Goal: Information Seeking & Learning: Learn about a topic

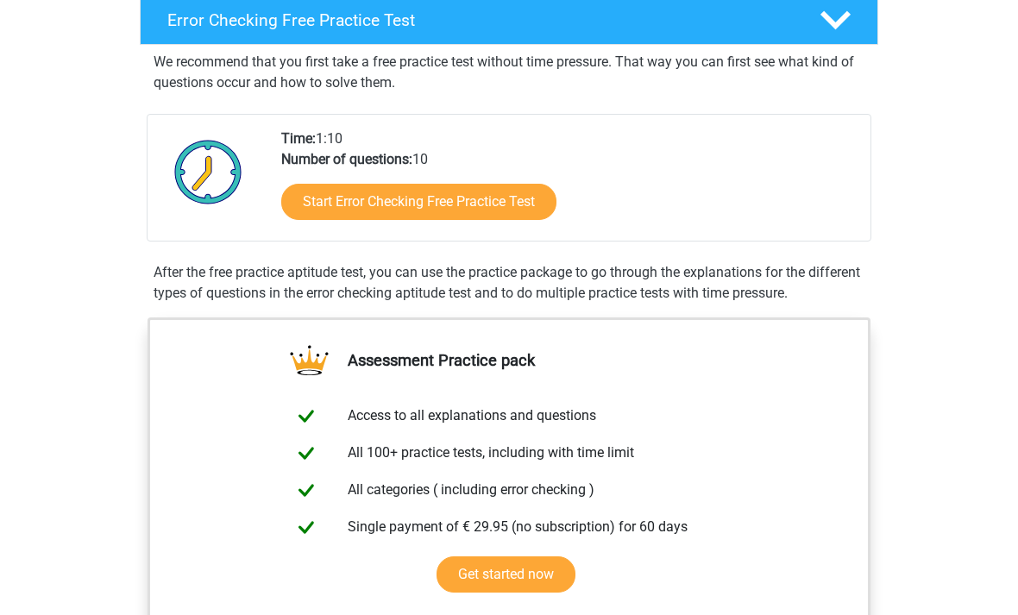
scroll to position [287, 0]
click at [523, 213] on link "Start Error Checking Free Practice Test" at bounding box center [418, 202] width 275 height 36
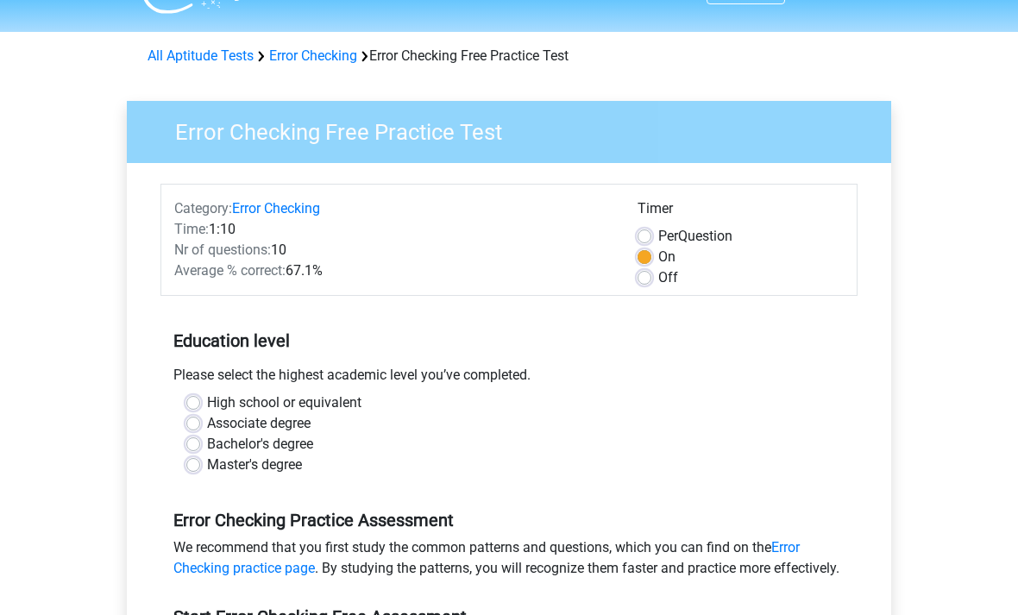
scroll to position [39, 0]
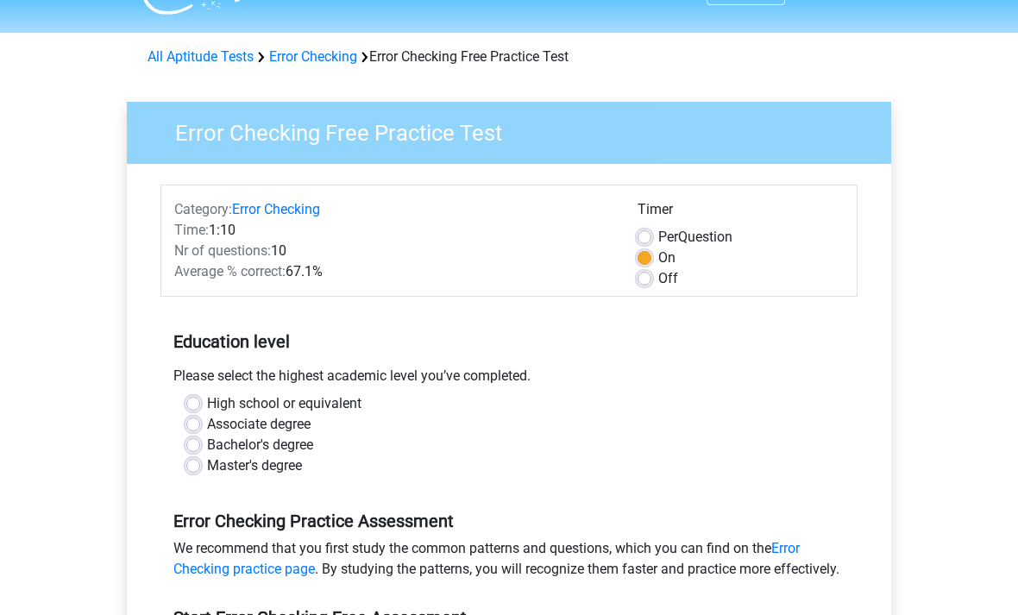
click at [196, 394] on div "High school or equivalent" at bounding box center [508, 404] width 645 height 21
click at [207, 401] on label "High school or equivalent" at bounding box center [284, 404] width 154 height 21
click at [195, 401] on input "High school or equivalent" at bounding box center [193, 402] width 14 height 17
radio input "true"
click at [207, 406] on label "High school or equivalent" at bounding box center [284, 404] width 154 height 21
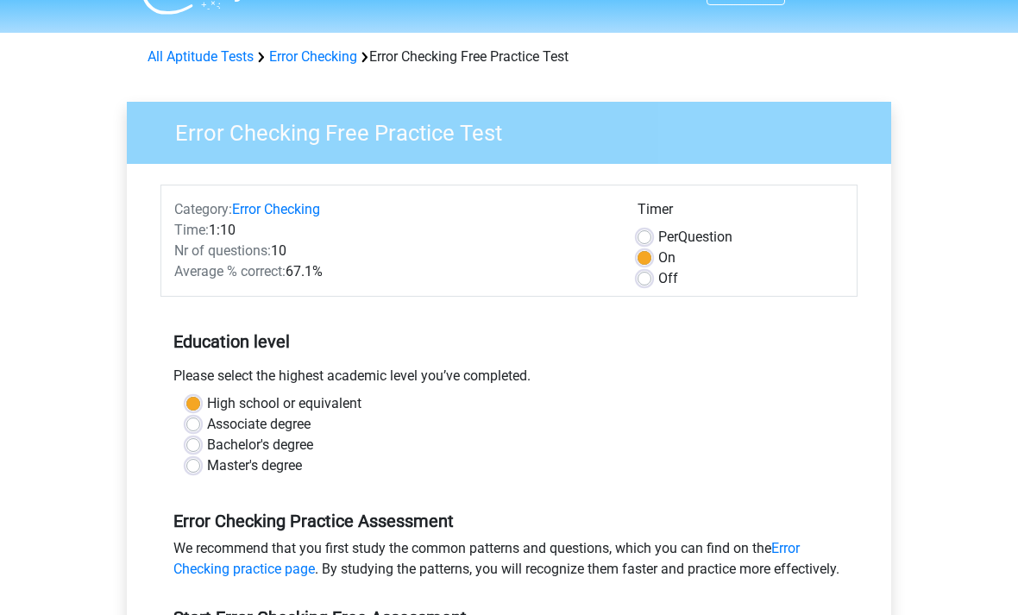
click at [198, 406] on input "High school or equivalent" at bounding box center [193, 402] width 14 height 17
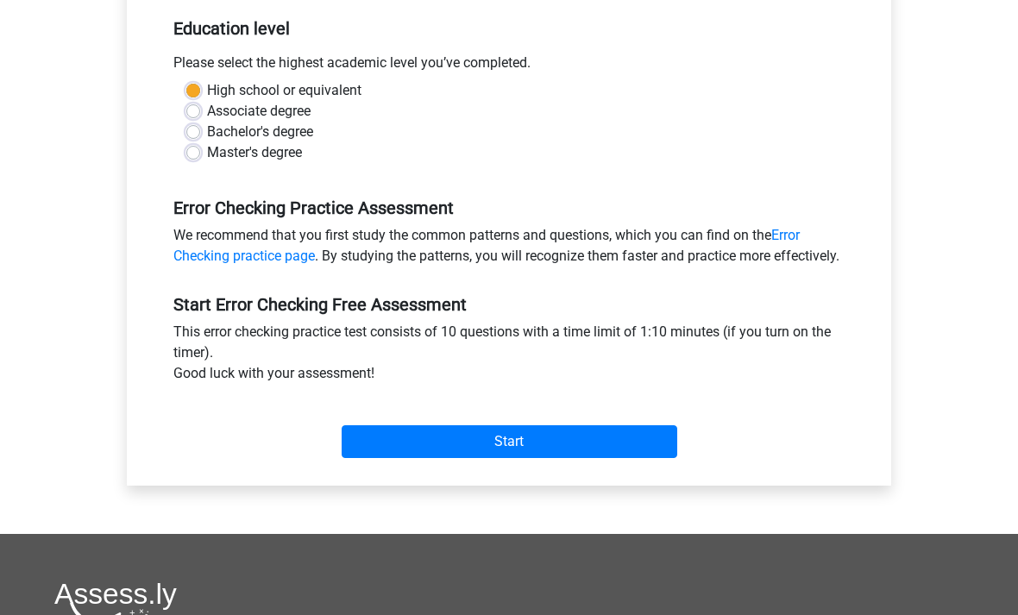
scroll to position [378, 0]
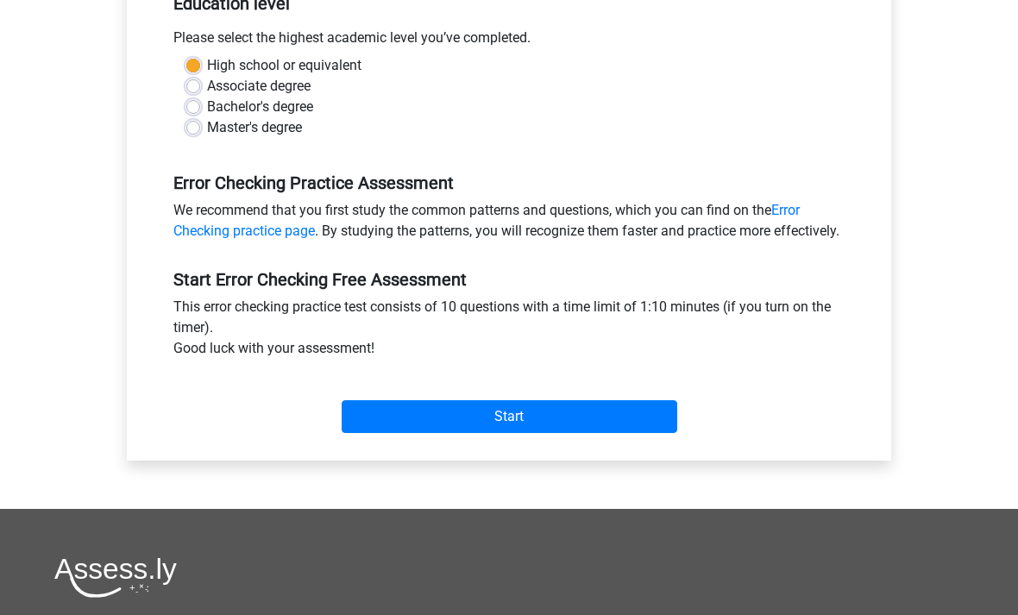
click at [614, 433] on input "Start" at bounding box center [510, 416] width 336 height 33
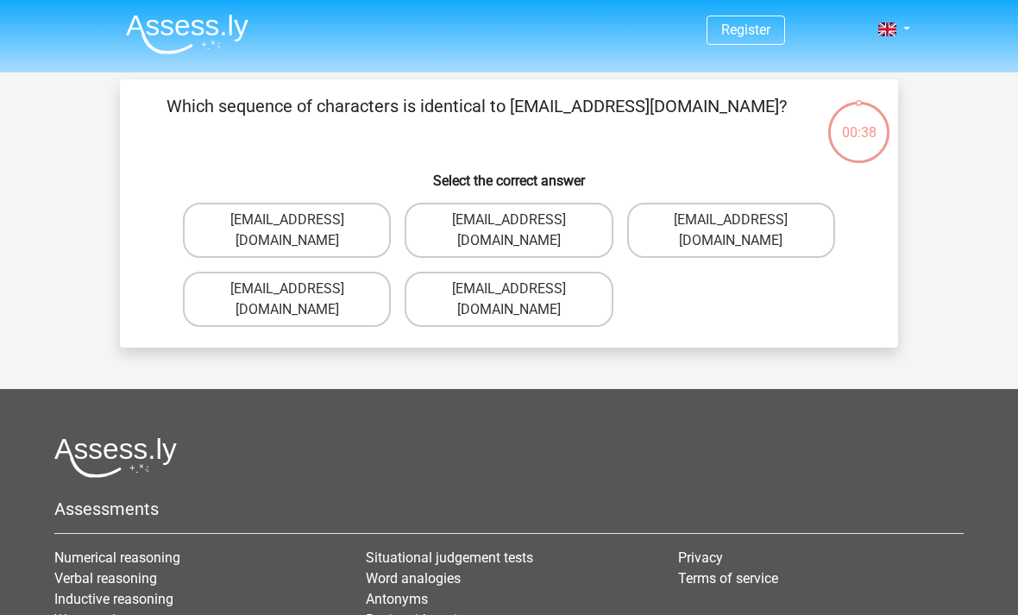
click at [339, 221] on label "[EMAIL_ADDRESS][DOMAIN_NAME]" at bounding box center [287, 230] width 208 height 55
click at [299, 221] on input "[EMAIL_ADDRESS][DOMAIN_NAME]" at bounding box center [292, 225] width 11 height 11
radio input "true"
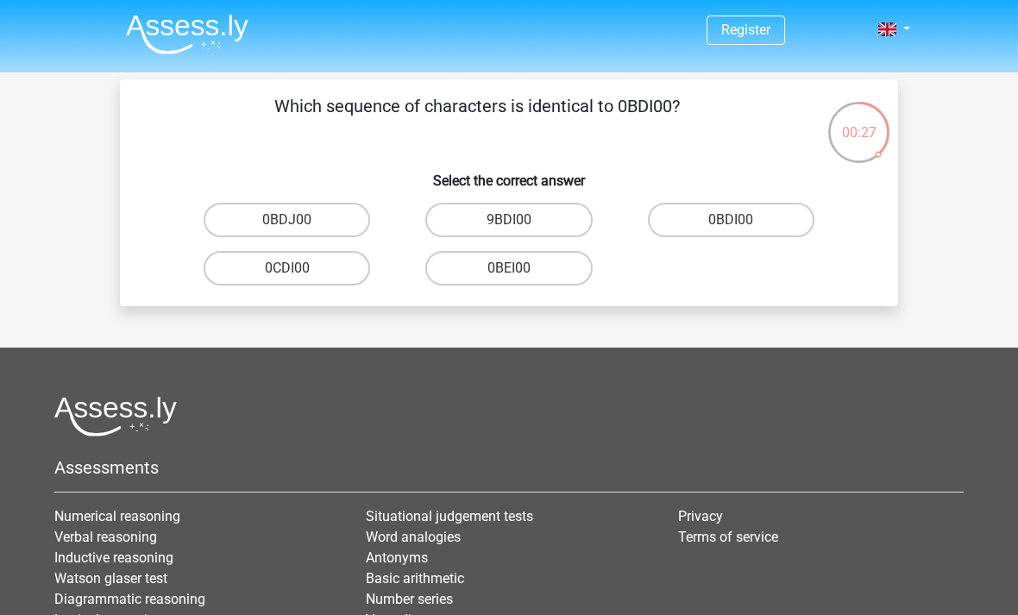
click at [702, 228] on label "0BDI00" at bounding box center [731, 220] width 167 height 35
click at [731, 228] on input "0BDI00" at bounding box center [736, 225] width 11 height 11
radio input "true"
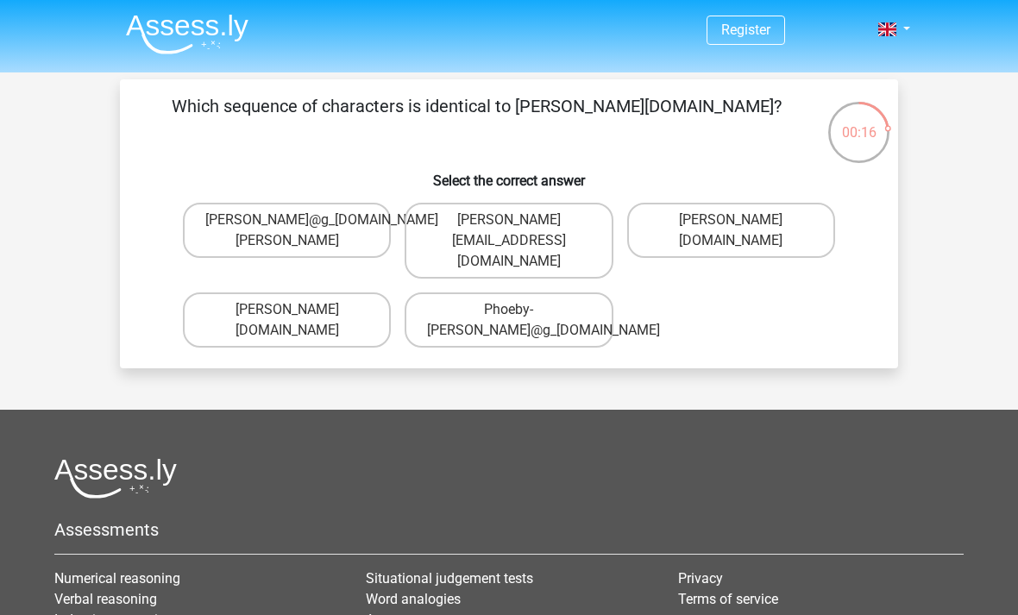
click at [349, 310] on label "Phoebe-Patterson@g_mail.gr" at bounding box center [287, 320] width 208 height 55
click at [299, 310] on input "Phoebe-Patterson@g_mail.gr" at bounding box center [292, 315] width 11 height 11
radio input "true"
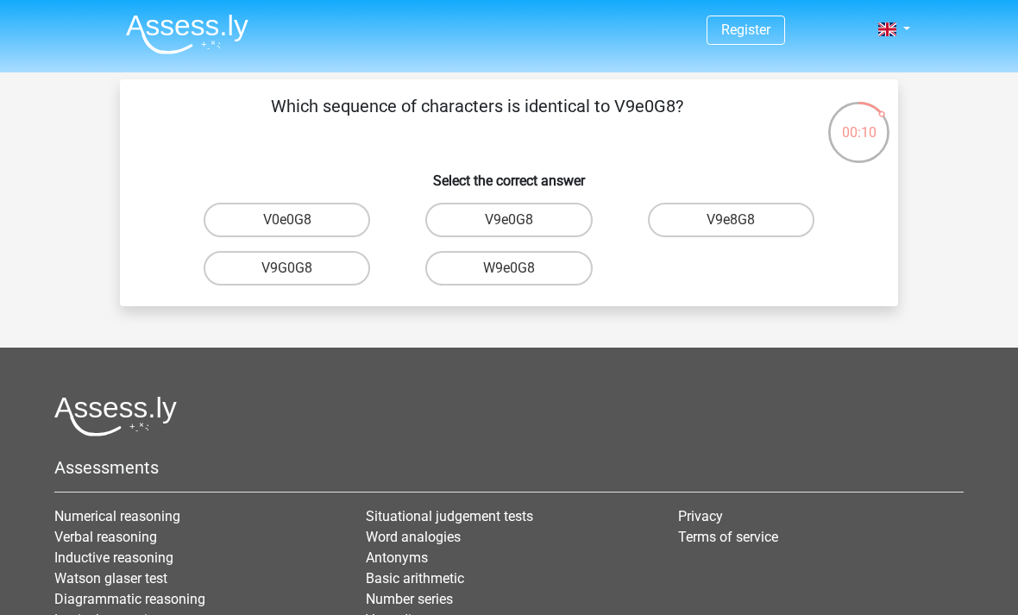
click at [556, 222] on label "V9e0G8" at bounding box center [508, 220] width 167 height 35
click at [520, 222] on input "V9e0G8" at bounding box center [514, 225] width 11 height 11
radio input "true"
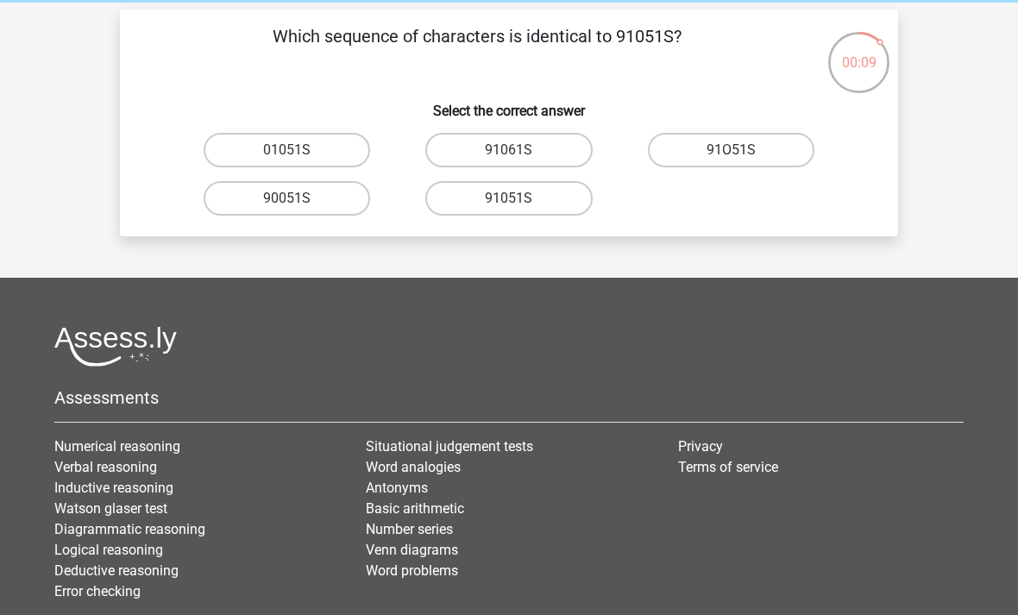
scroll to position [26, 0]
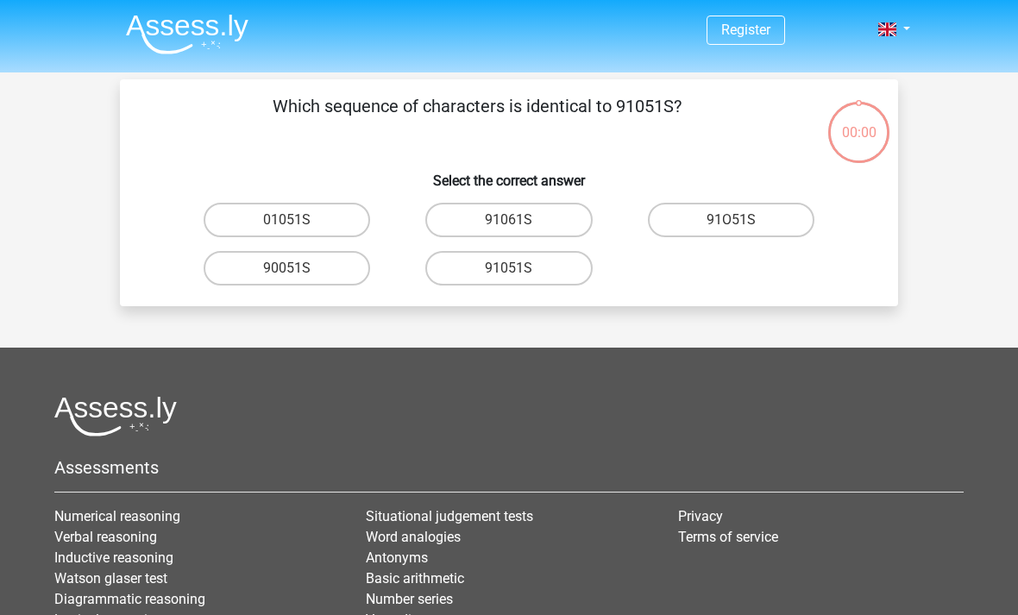
scroll to position [26, 0]
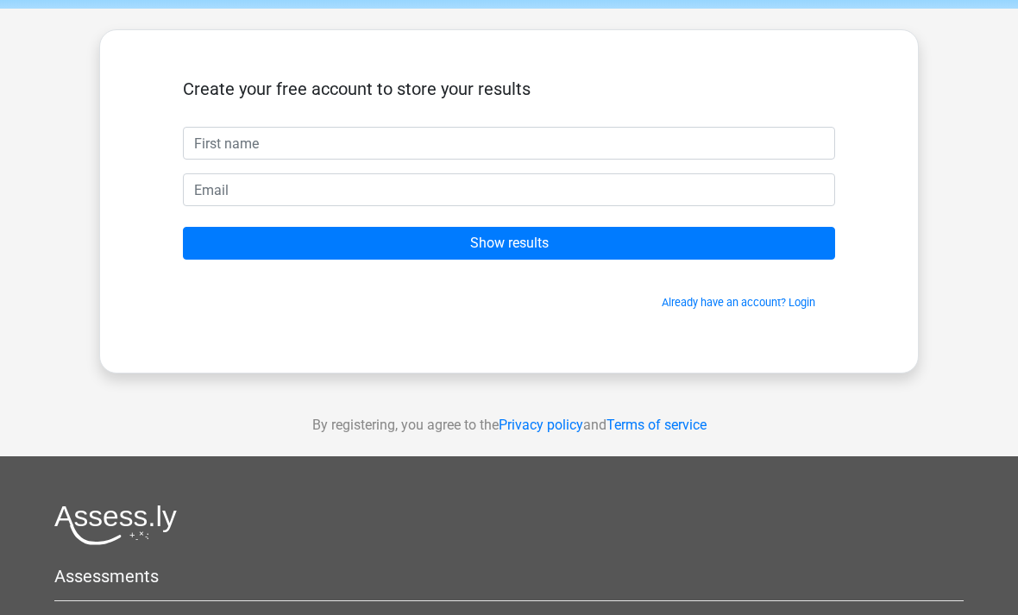
scroll to position [54, 0]
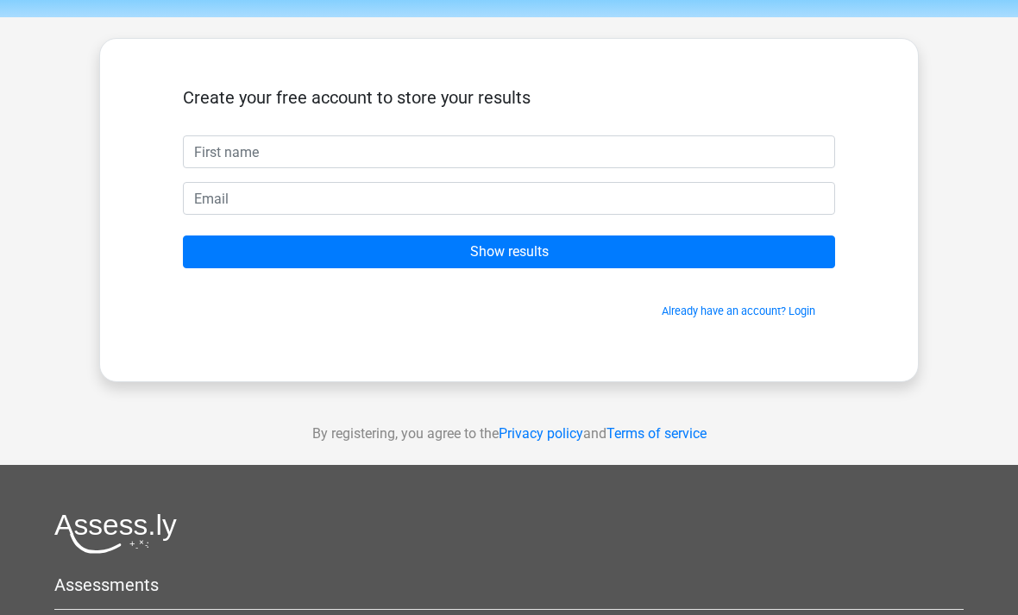
click at [645, 160] on input "text" at bounding box center [509, 152] width 652 height 33
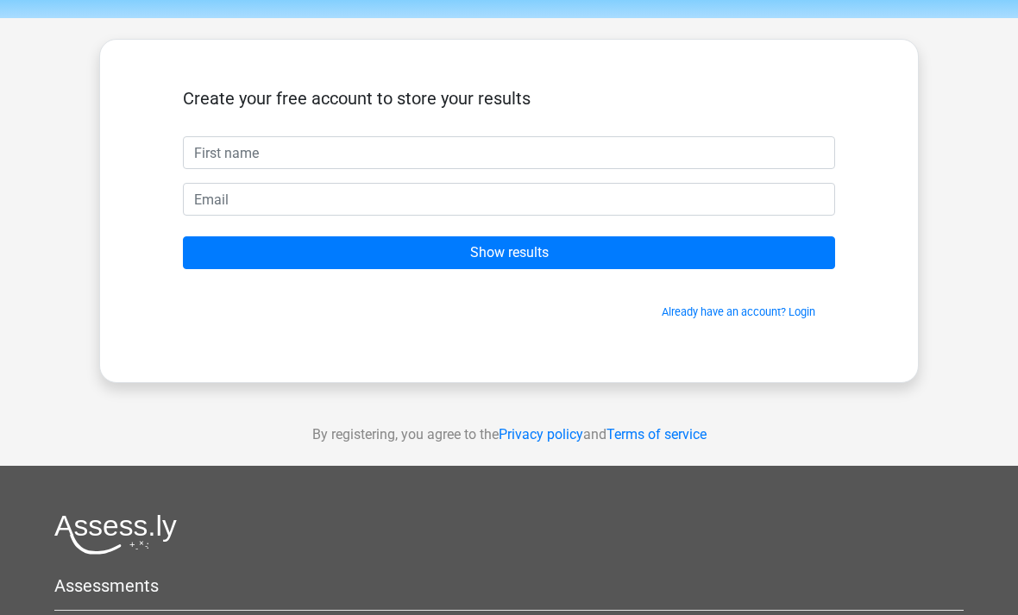
click at [759, 141] on input "text" at bounding box center [509, 152] width 652 height 33
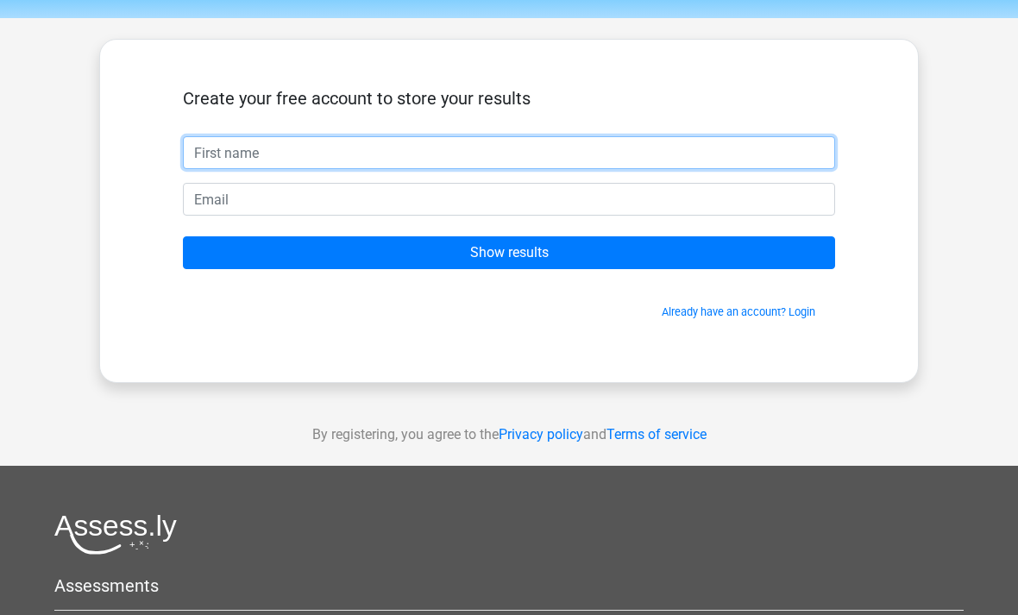
type input "[PERSON_NAME]"
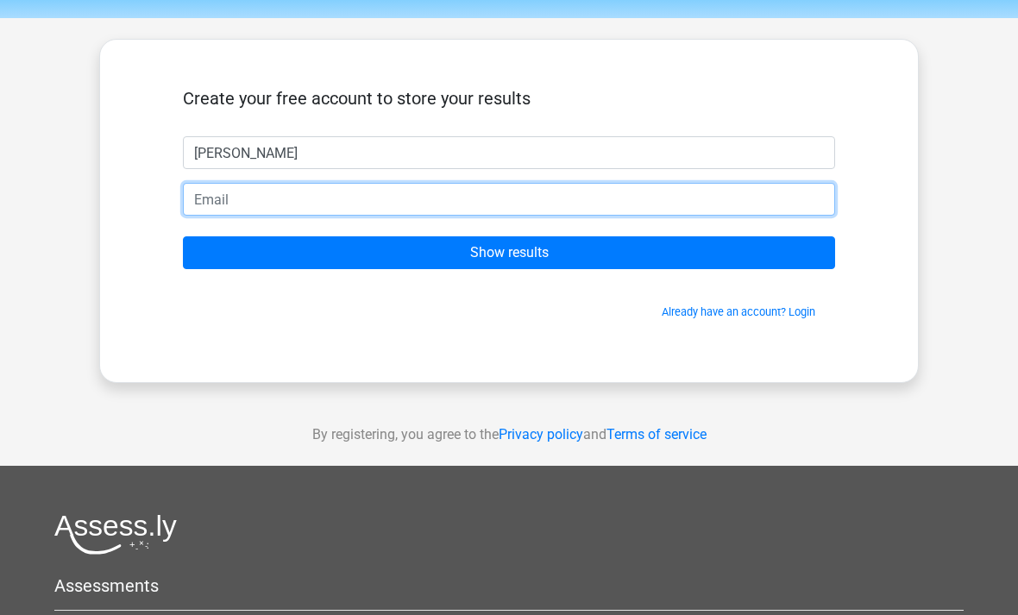
click at [589, 213] on input "email" at bounding box center [509, 199] width 652 height 33
click at [530, 200] on input "email" at bounding box center [509, 199] width 652 height 33
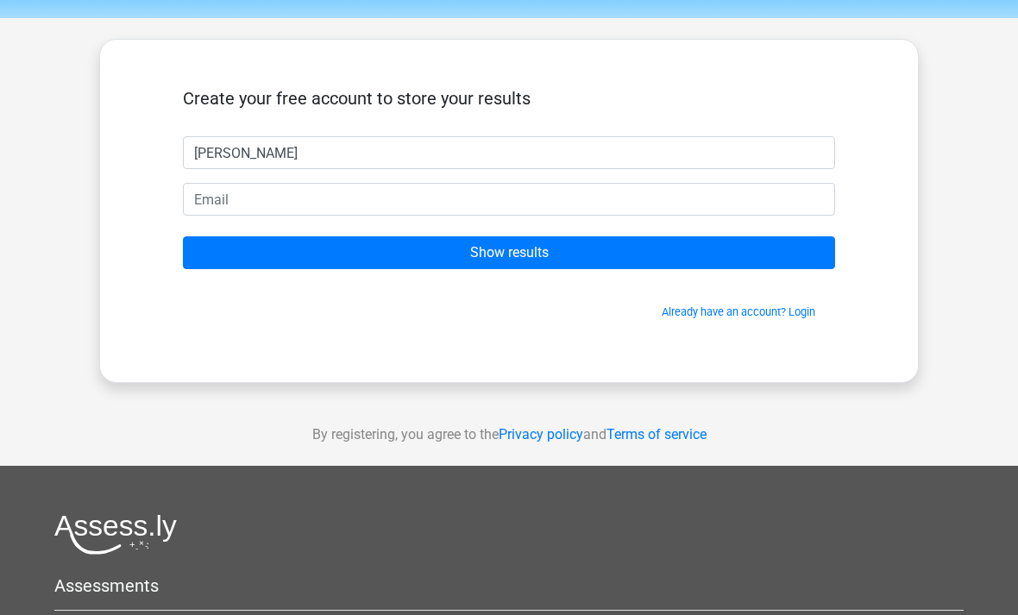
click at [63, 183] on div "Nederlands English" at bounding box center [509, 434] width 1018 height 976
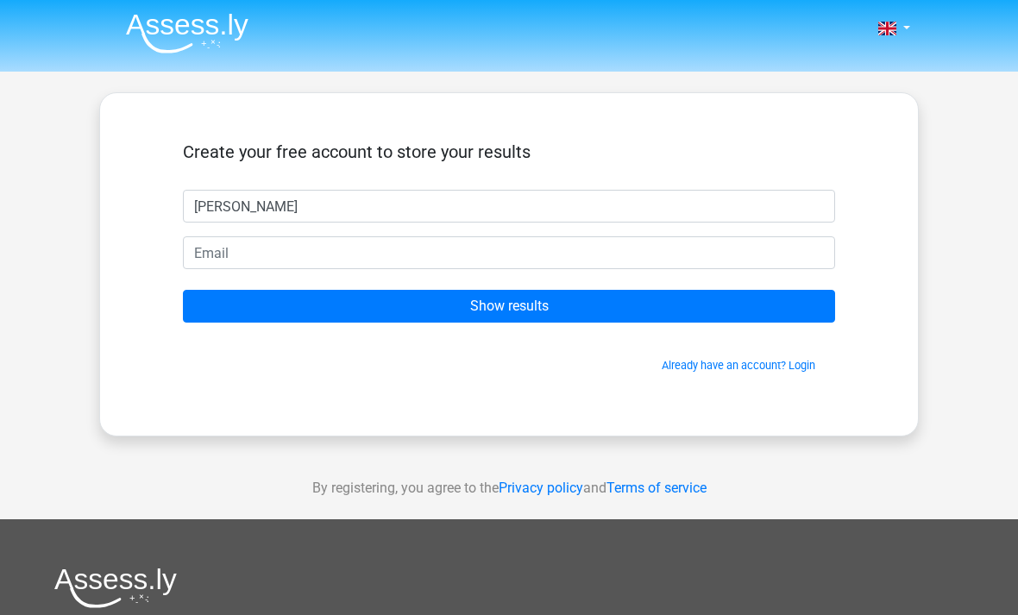
scroll to position [0, 0]
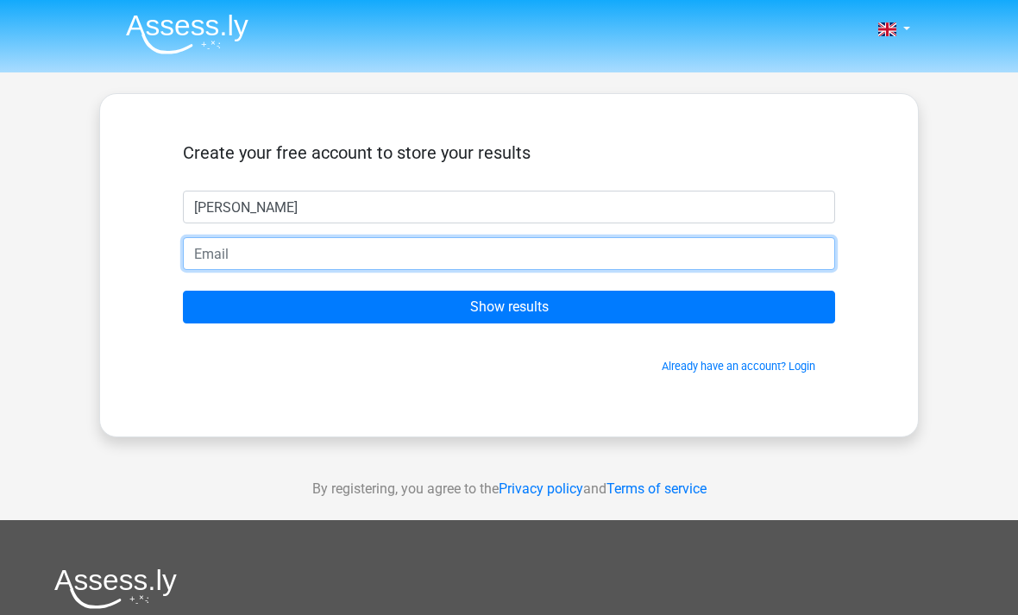
click at [643, 250] on input "email" at bounding box center [509, 253] width 652 height 33
click at [649, 251] on input "email" at bounding box center [509, 253] width 652 height 33
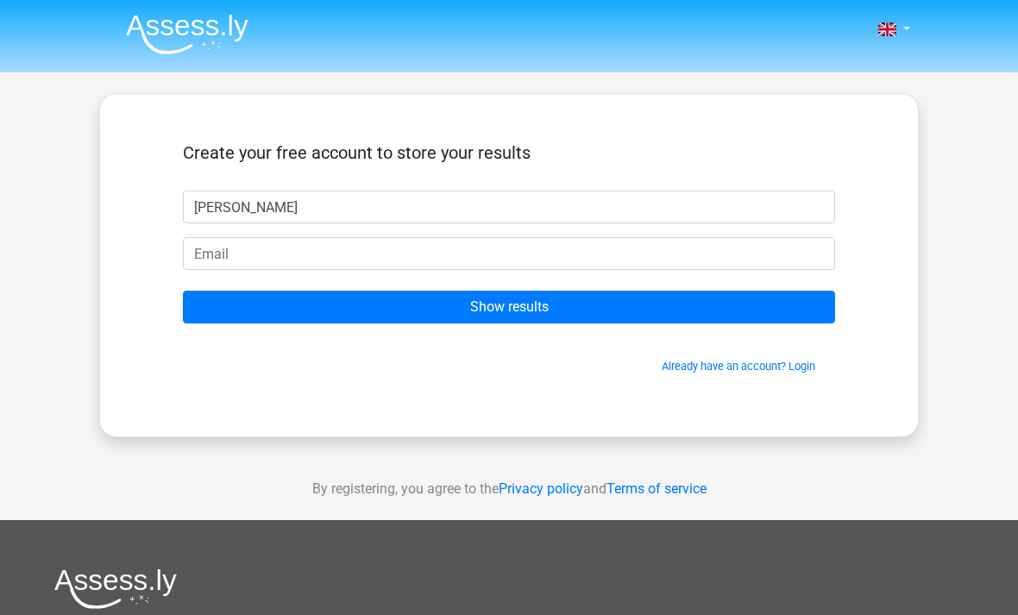
click at [877, 156] on div "Create your free account to store your results Lucrezia Show results Already ha…" at bounding box center [509, 265] width 820 height 344
click at [917, 155] on div "Create your free account to store your results Lucrezia Show results Already ha…" at bounding box center [509, 265] width 820 height 344
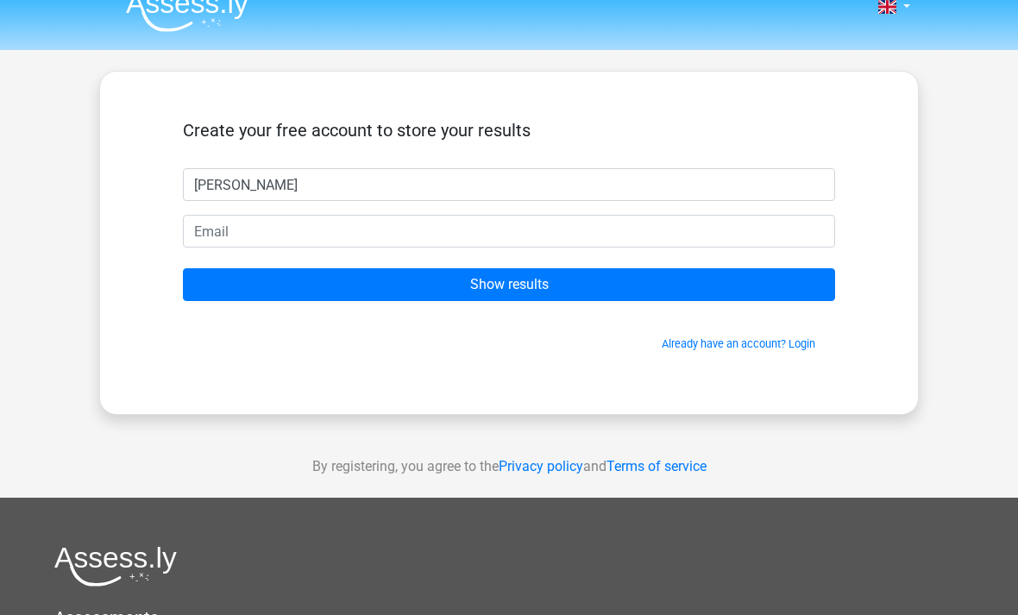
scroll to position [22, 0]
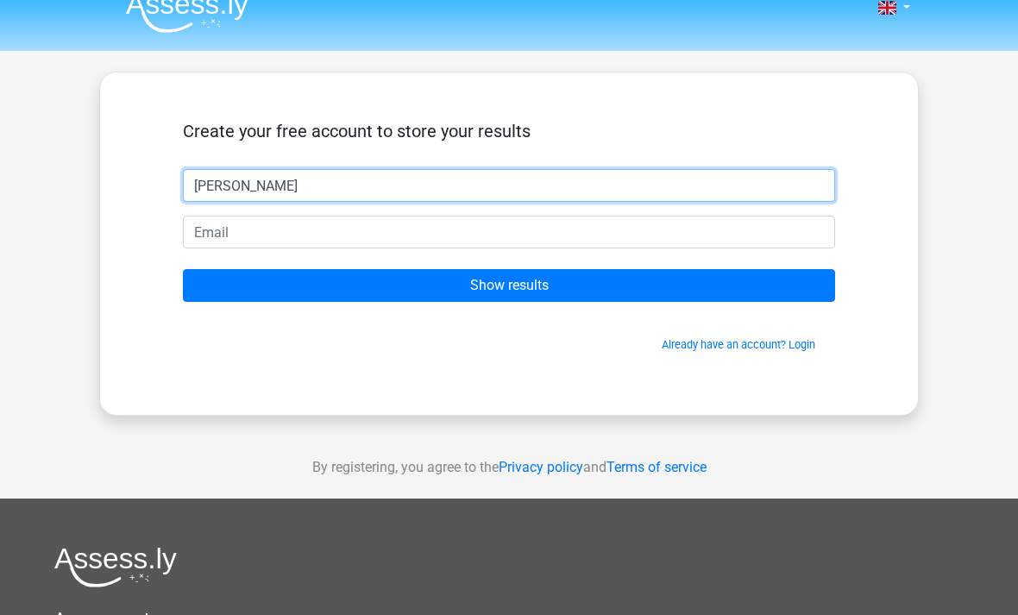
click at [712, 185] on input "[PERSON_NAME]" at bounding box center [509, 185] width 652 height 33
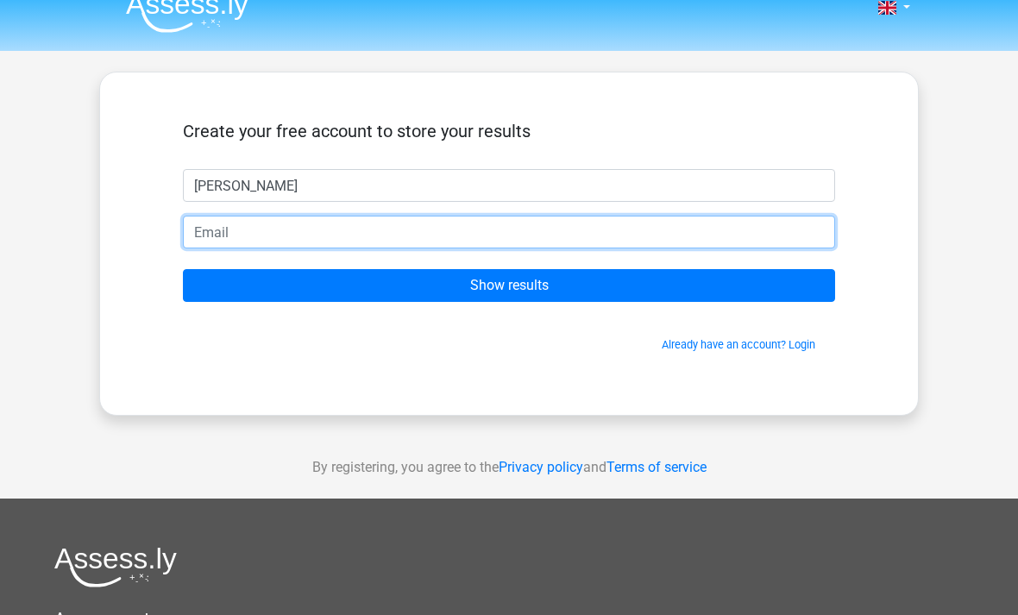
click at [670, 225] on input "email" at bounding box center [509, 232] width 652 height 33
click at [672, 242] on input "email" at bounding box center [509, 232] width 652 height 33
type input "[EMAIL_ADDRESS][DOMAIN_NAME]"
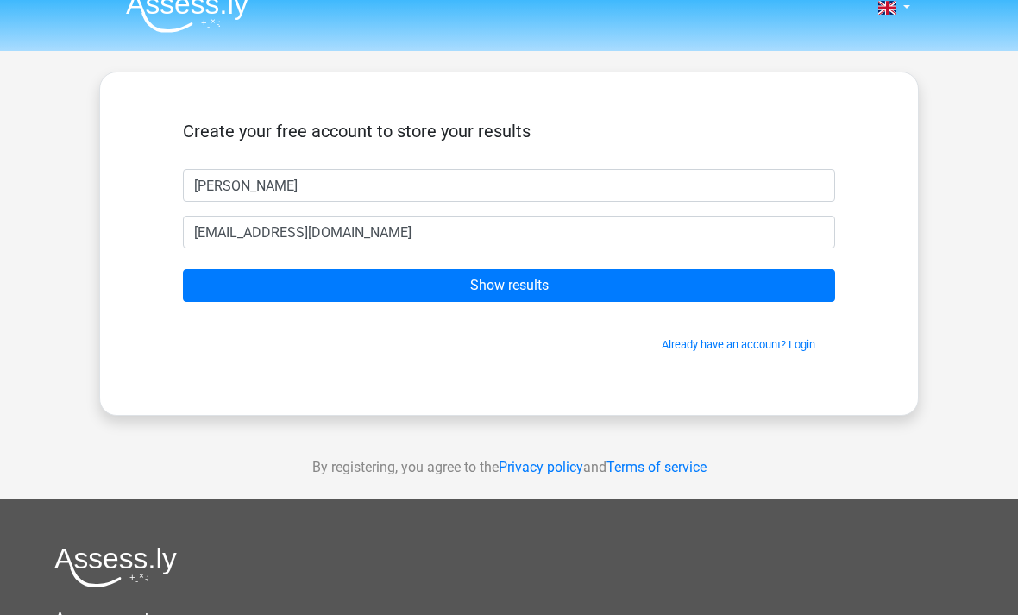
click at [703, 290] on input "Show results" at bounding box center [509, 285] width 652 height 33
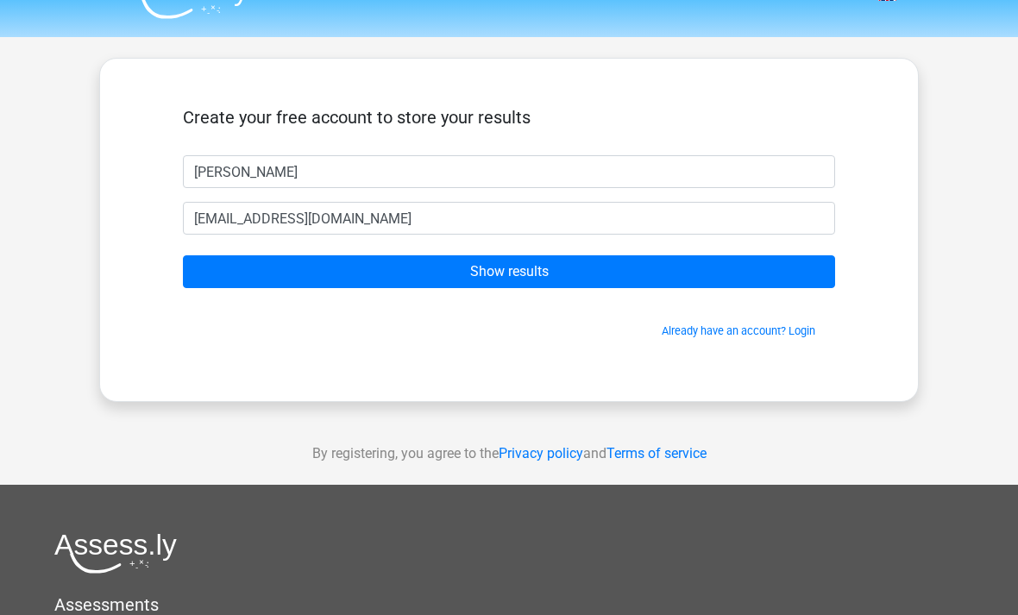
scroll to position [77, 0]
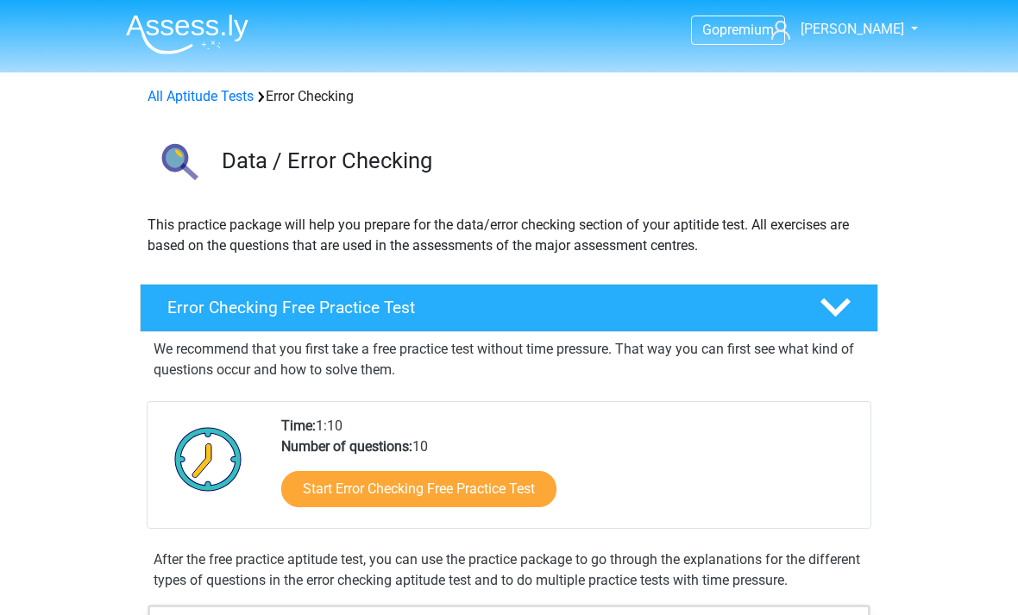
click at [539, 473] on link "Start Error Checking Free Practice Test" at bounding box center [418, 489] width 275 height 36
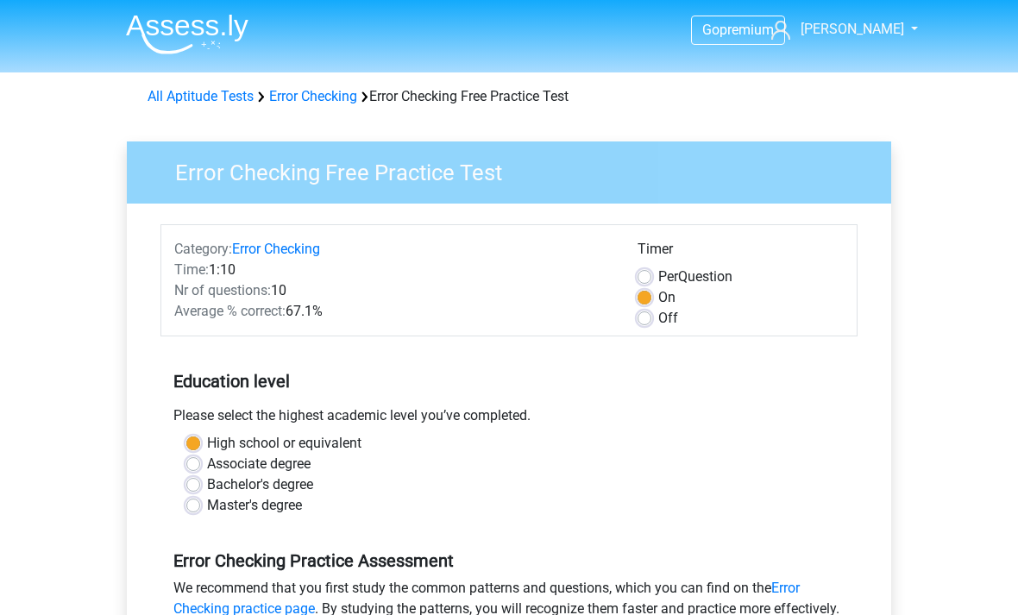
click at [721, 280] on label "Per Question" at bounding box center [695, 277] width 74 height 21
click at [652, 280] on input "Per Question" at bounding box center [645, 275] width 14 height 17
radio input "true"
click at [722, 270] on label "Per Question" at bounding box center [695, 277] width 74 height 21
click at [652, 270] on input "Per Question" at bounding box center [645, 275] width 14 height 17
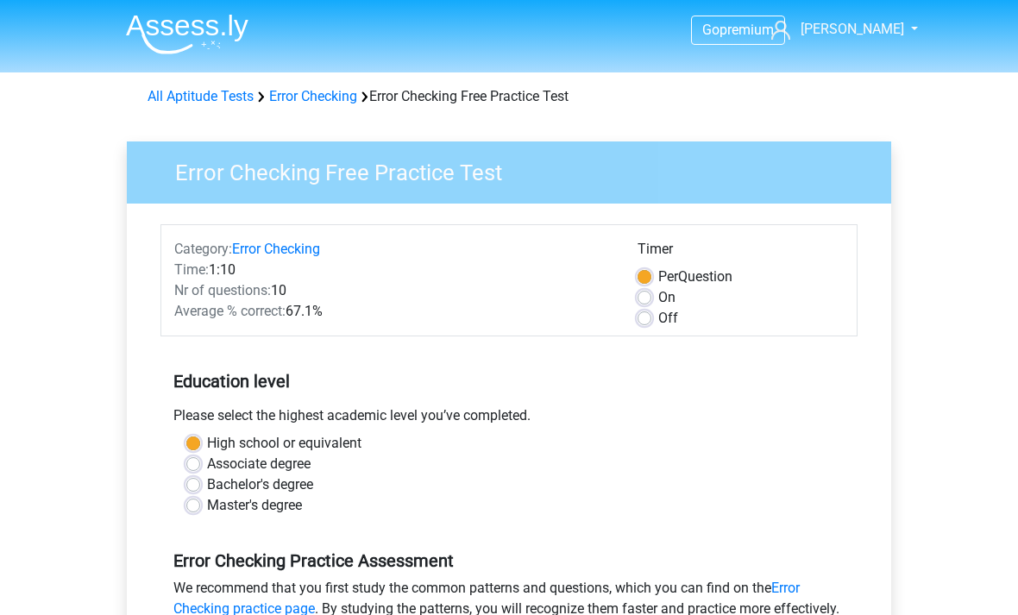
click at [658, 283] on label "Per Question" at bounding box center [695, 277] width 74 height 21
click at [642, 283] on input "Per Question" at bounding box center [645, 275] width 14 height 17
click at [658, 297] on label "On" at bounding box center [666, 297] width 17 height 21
click at [639, 297] on input "On" at bounding box center [645, 295] width 14 height 17
radio input "true"
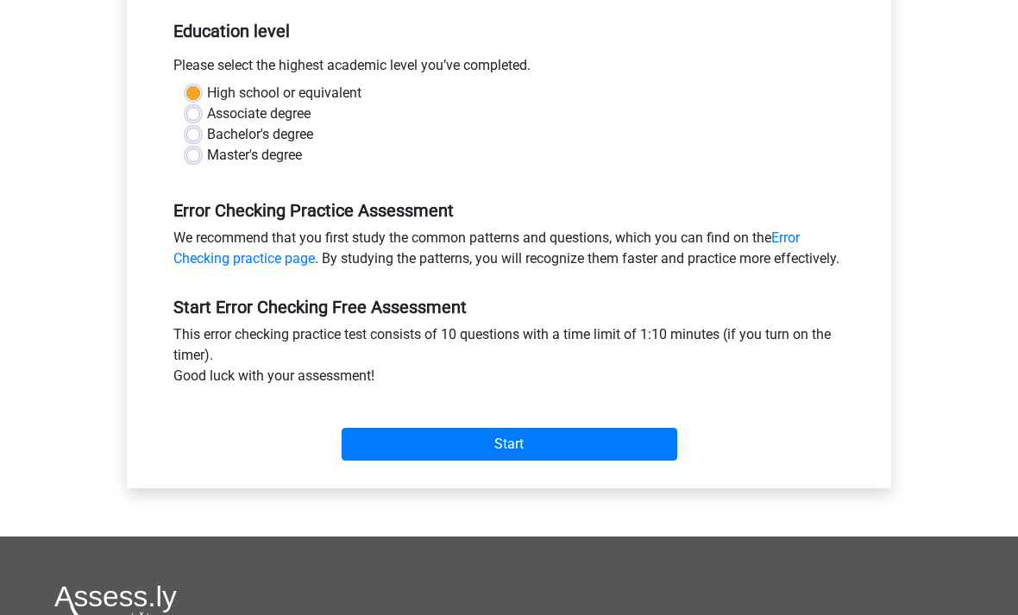
scroll to position [350, 0]
click at [558, 461] on input "Start" at bounding box center [510, 444] width 336 height 33
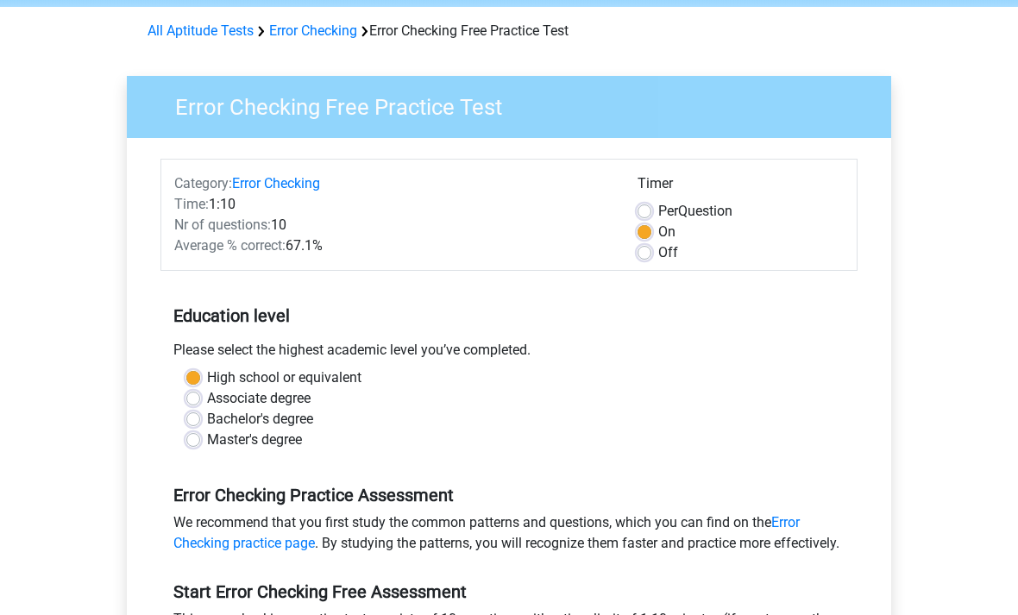
scroll to position [0, 0]
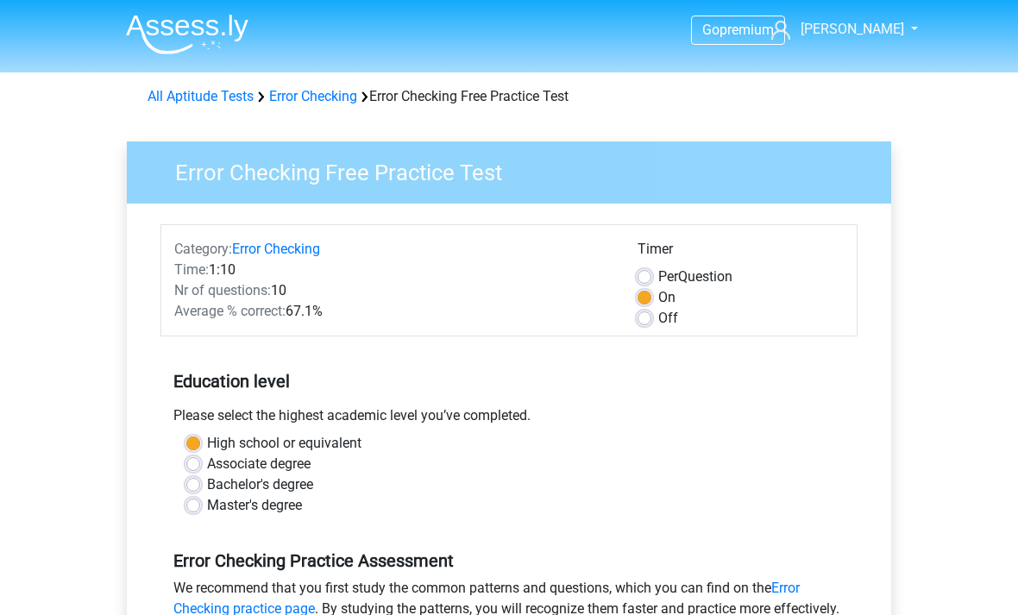
click at [184, 96] on link "All Aptitude Tests" at bounding box center [201, 96] width 106 height 16
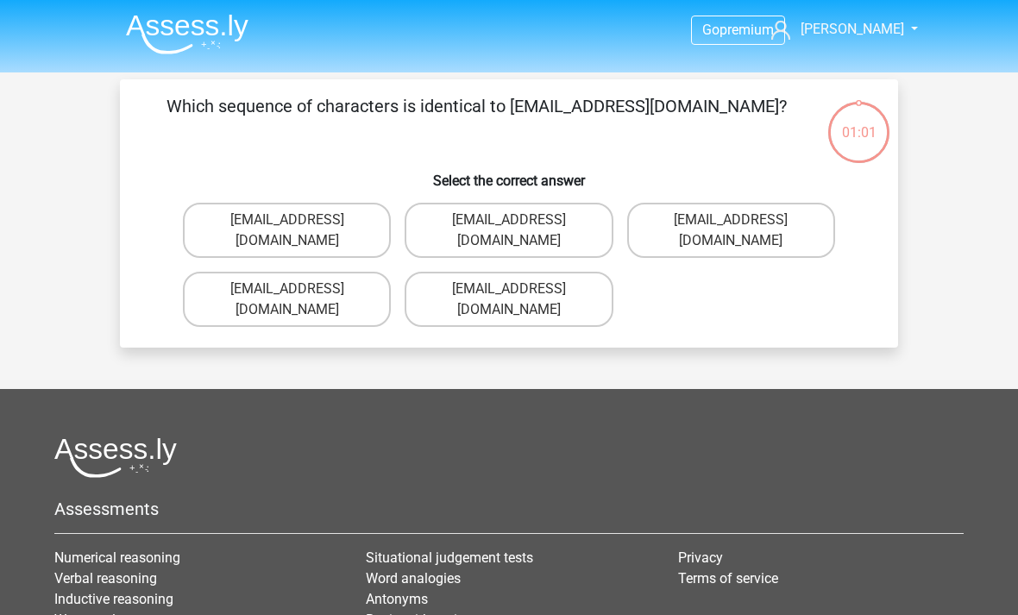
click at [346, 219] on label "Evie_Meade@jointmail.com.uk" at bounding box center [287, 230] width 208 height 55
click at [299, 220] on input "Evie_Meade@jointmail.com.uk" at bounding box center [292, 225] width 11 height 11
radio input "true"
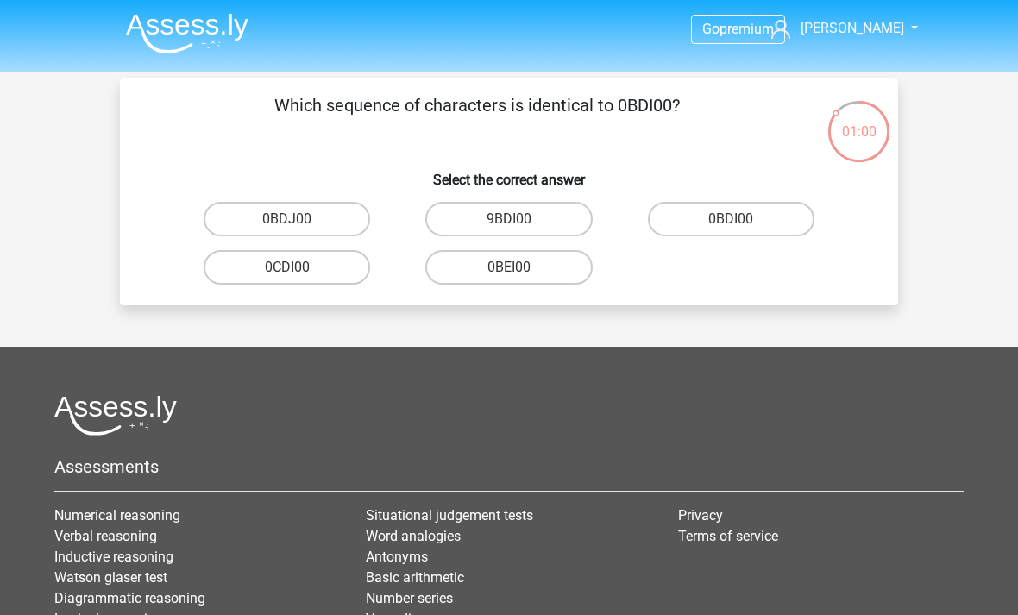
scroll to position [2, 0]
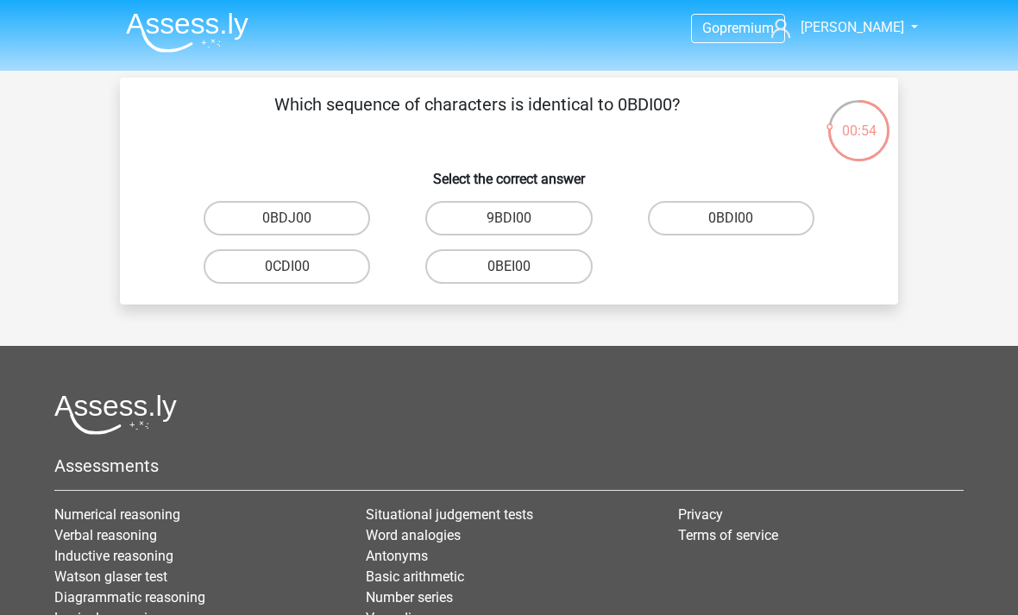
click at [765, 222] on label "0BDI00" at bounding box center [731, 218] width 167 height 35
click at [742, 222] on input "0BDI00" at bounding box center [736, 223] width 11 height 11
radio input "true"
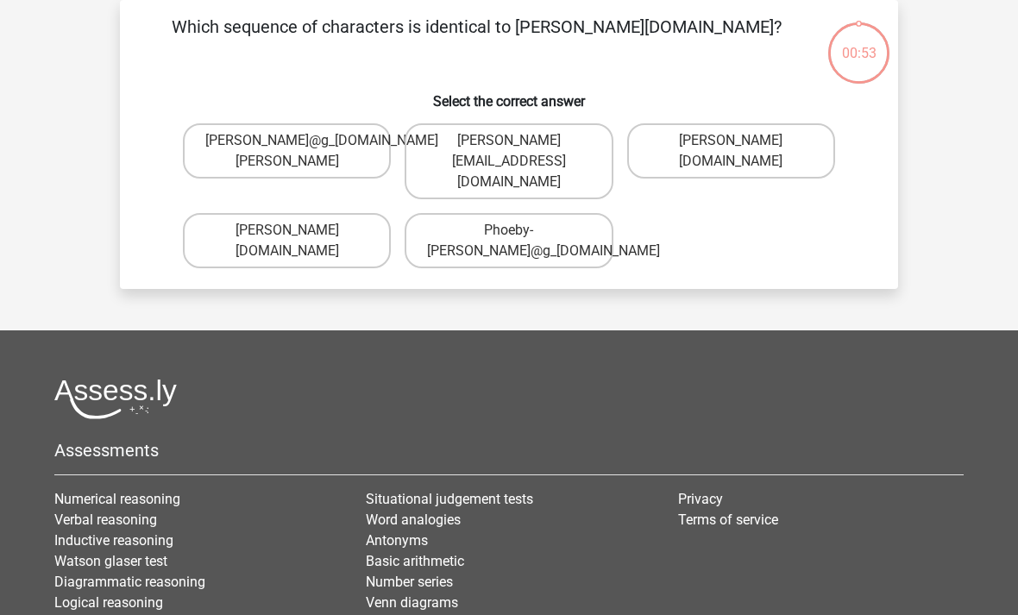
scroll to position [0, 0]
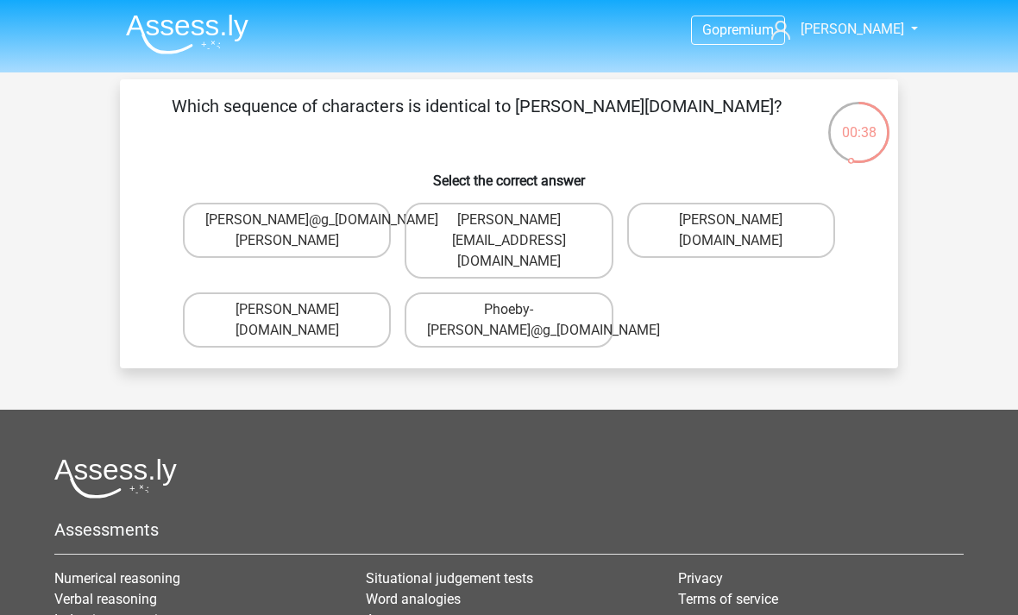
click at [340, 303] on label "Phoebe-Patterson@g_mail.gr" at bounding box center [287, 320] width 208 height 55
click at [299, 310] on input "Phoebe-Patterson@g_mail.gr" at bounding box center [292, 315] width 11 height 11
radio input "true"
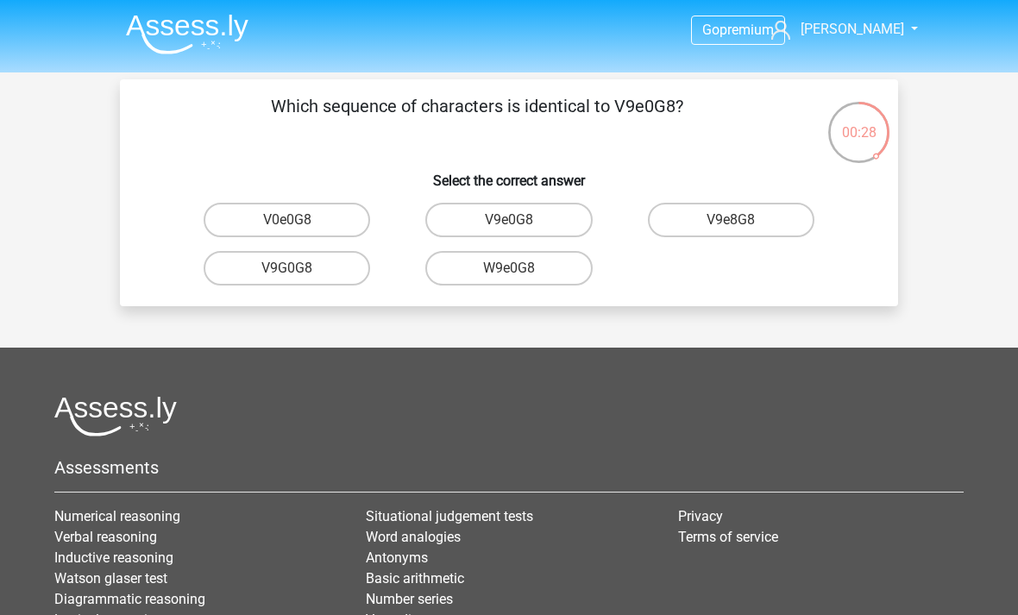
click at [546, 216] on label "V9e0G8" at bounding box center [508, 220] width 167 height 35
click at [520, 220] on input "V9e0G8" at bounding box center [514, 225] width 11 height 11
radio input "true"
click at [738, 215] on label "91O51S" at bounding box center [731, 220] width 167 height 35
click at [738, 220] on input "91O51S" at bounding box center [736, 225] width 11 height 11
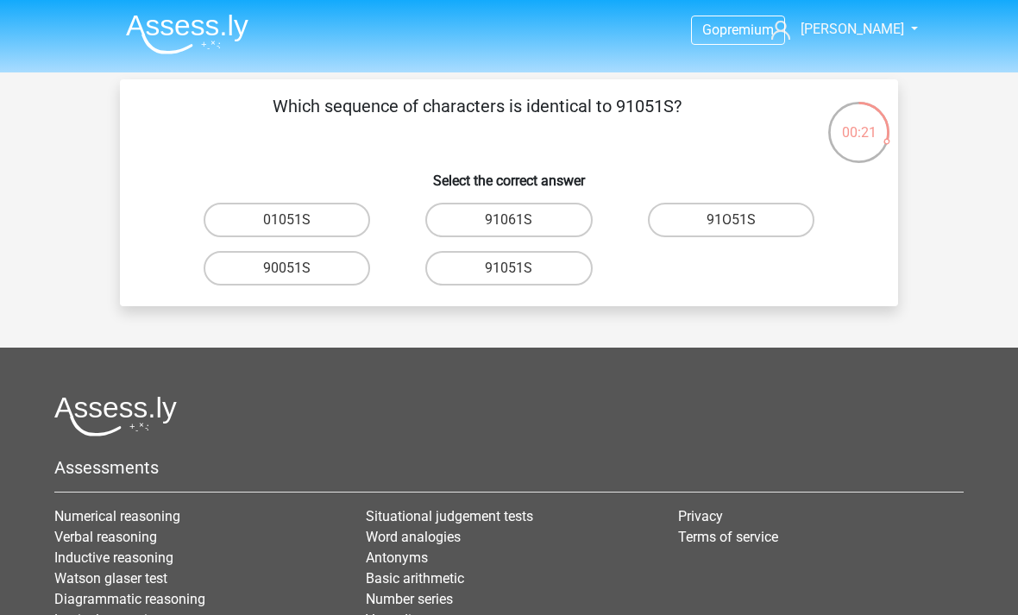
radio input "true"
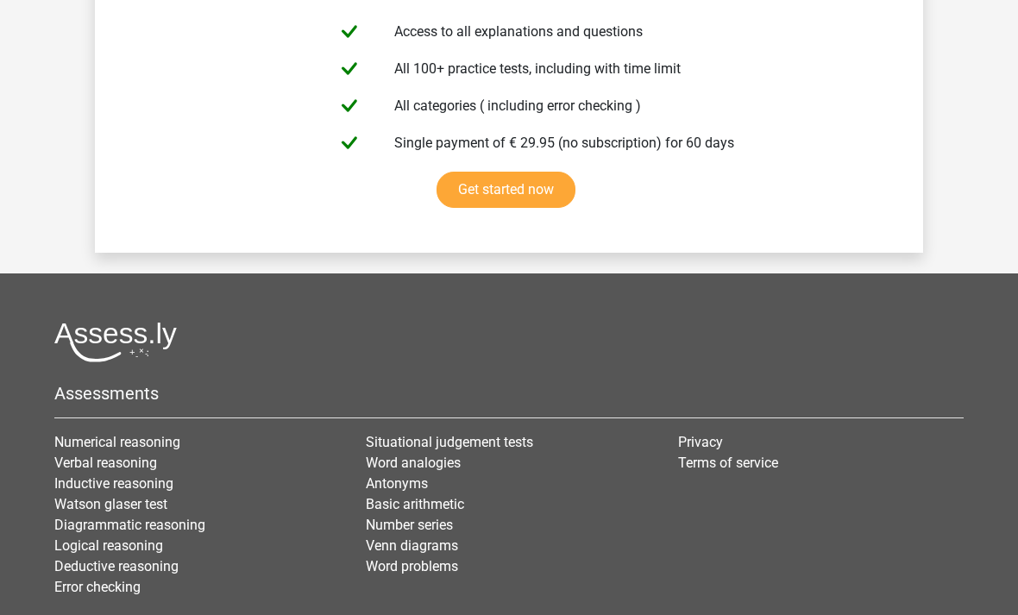
scroll to position [2983, 0]
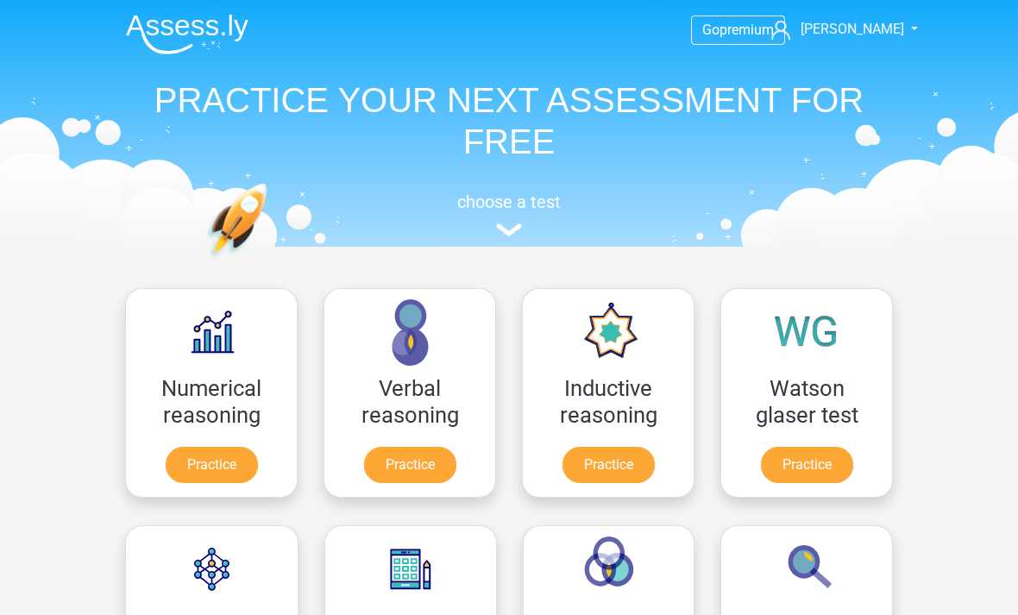
click at [537, 211] on h5 "choose a test" at bounding box center [509, 202] width 794 height 21
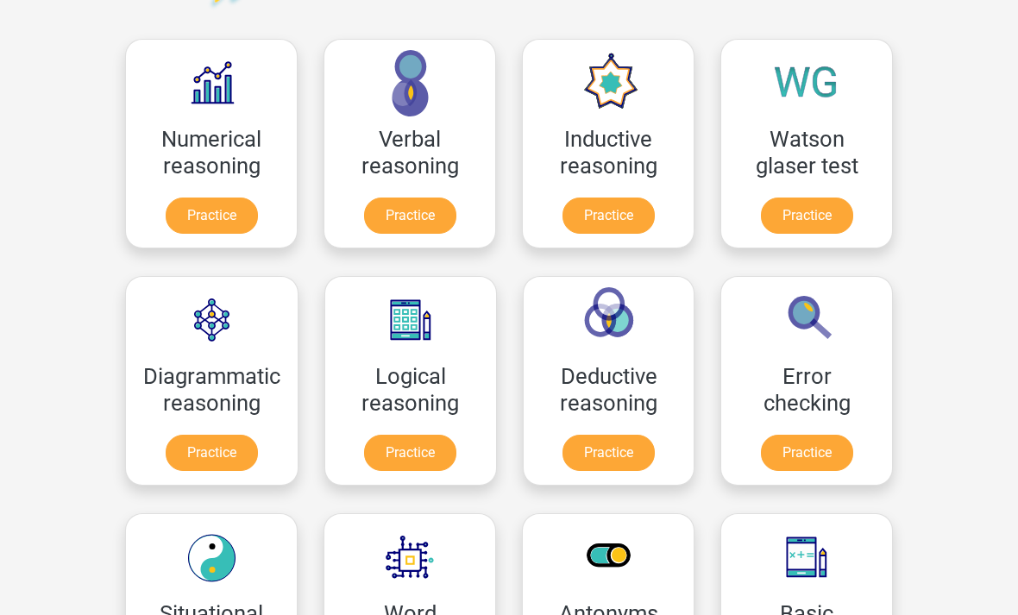
scroll to position [249, 0]
click at [179, 198] on link "Practice" at bounding box center [212, 216] width 92 height 36
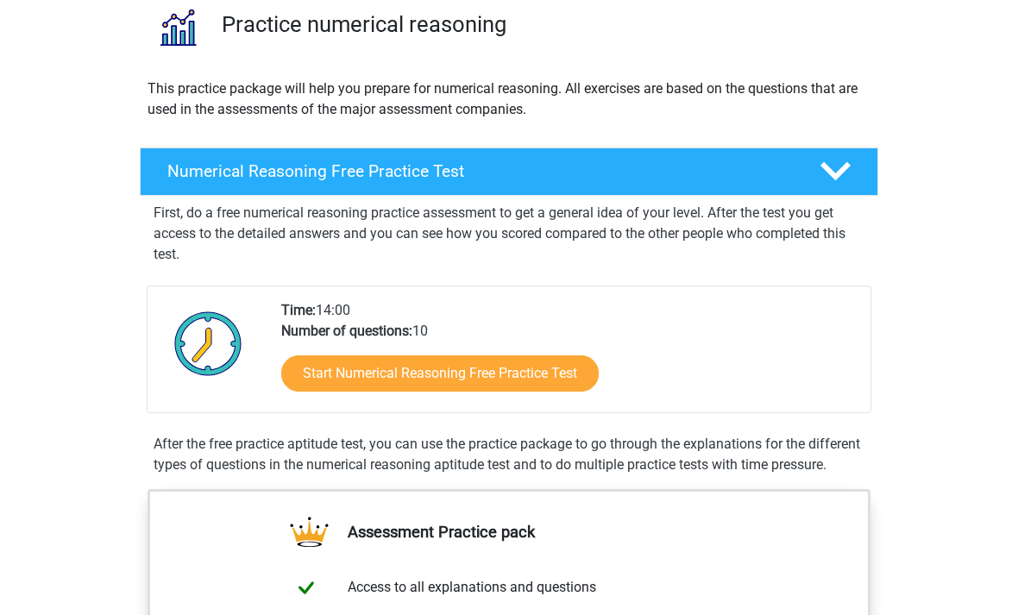
scroll to position [137, 0]
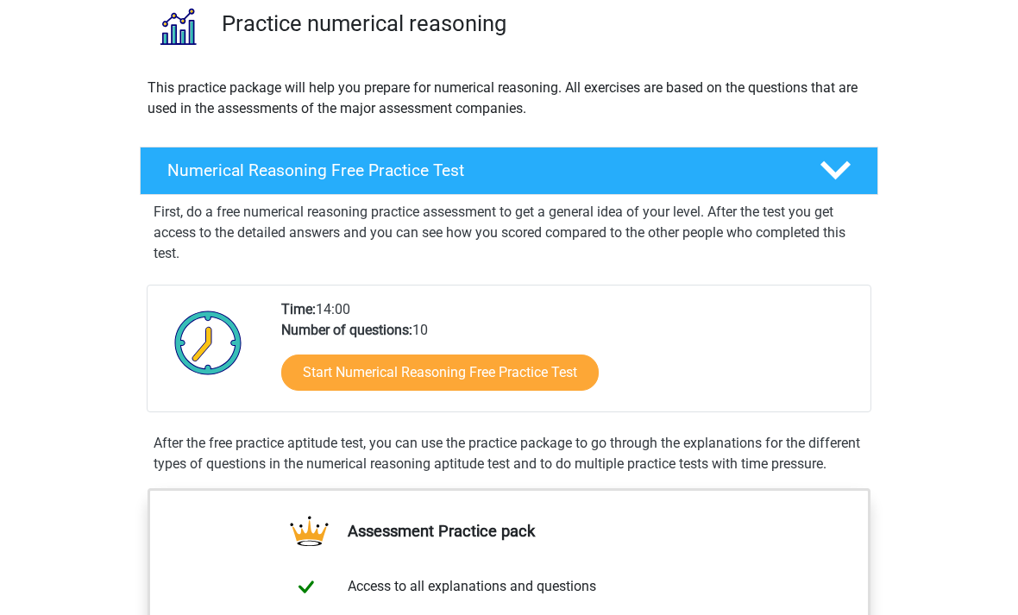
click at [305, 373] on link "Start Numerical Reasoning Free Practice Test" at bounding box center [440, 374] width 318 height 36
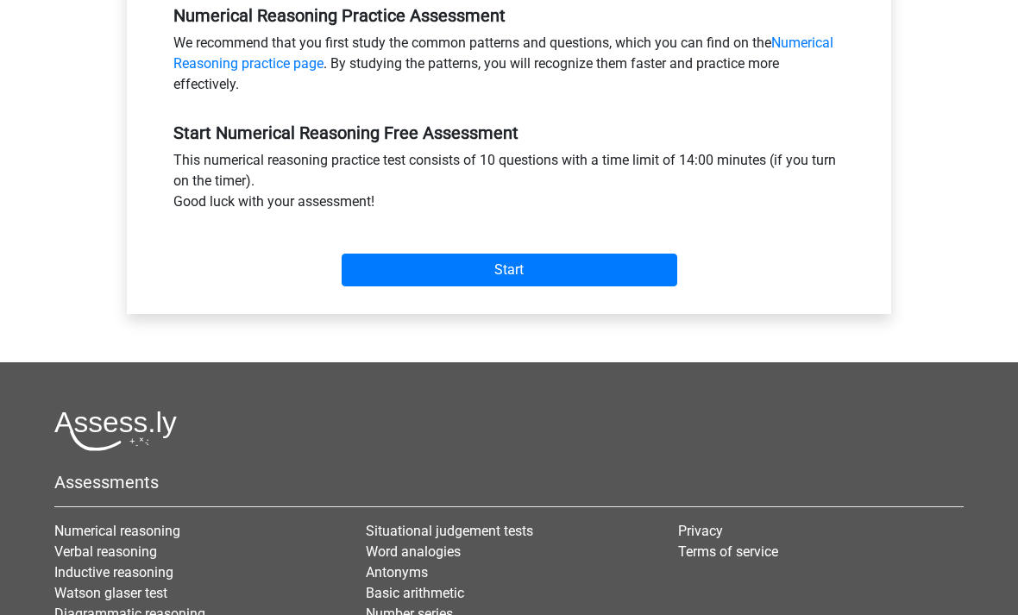
scroll to position [526, 0]
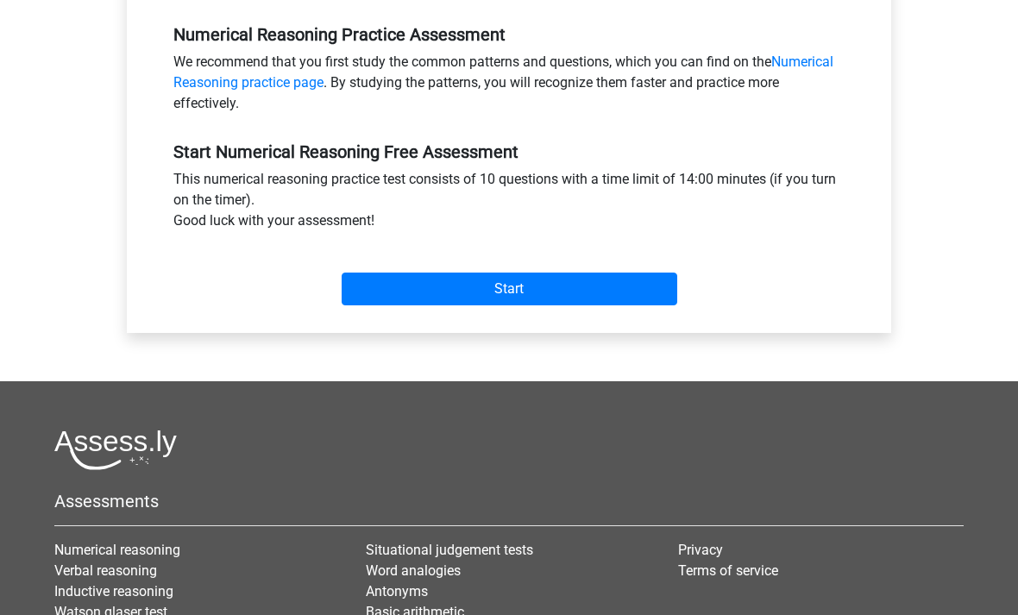
click at [378, 274] on input "Start" at bounding box center [510, 289] width 336 height 33
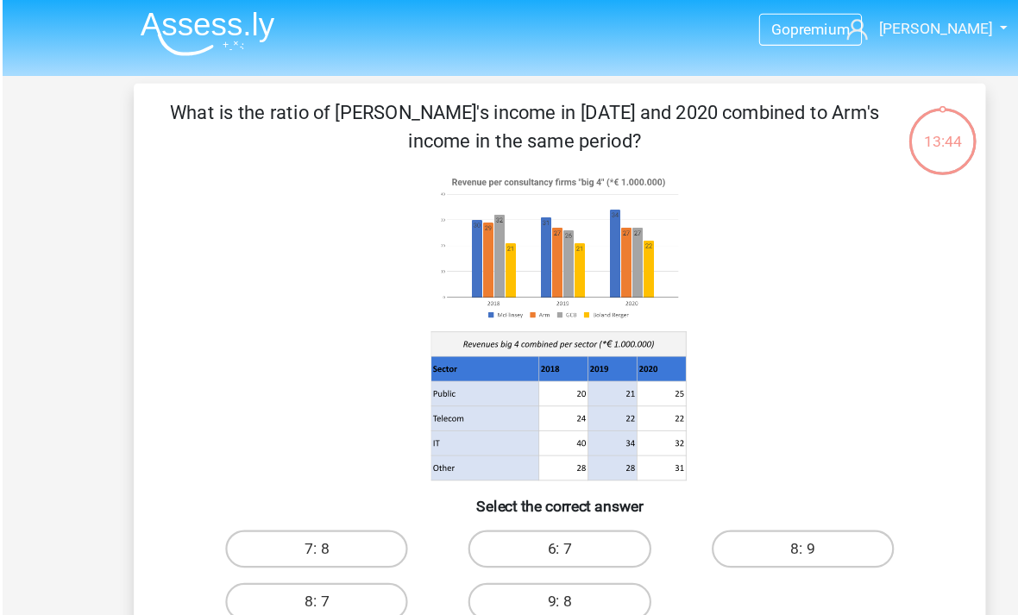
scroll to position [2, 0]
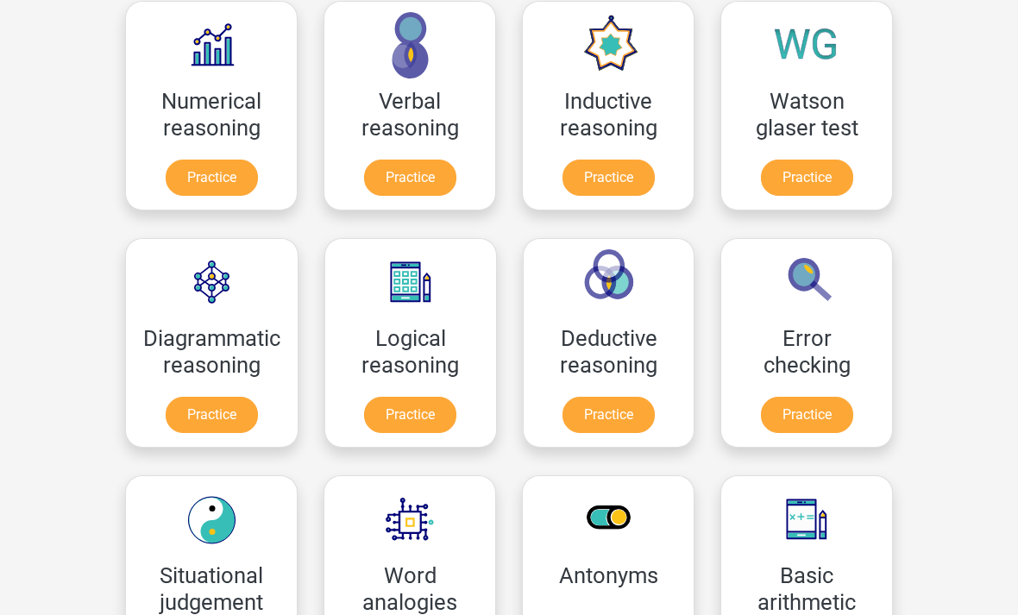
scroll to position [287, 0]
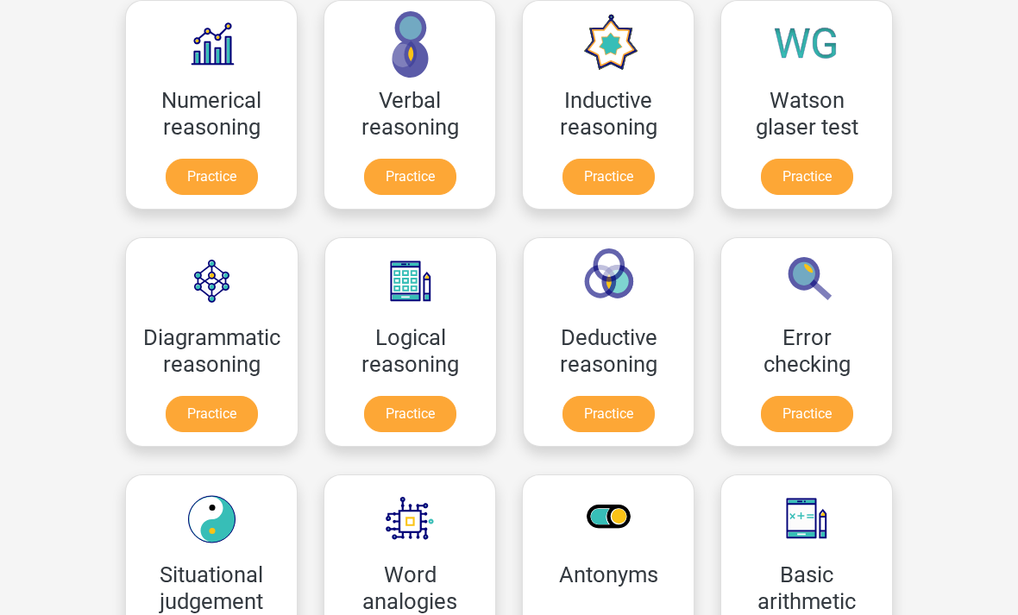
click at [652, 397] on link "Practice" at bounding box center [609, 415] width 92 height 36
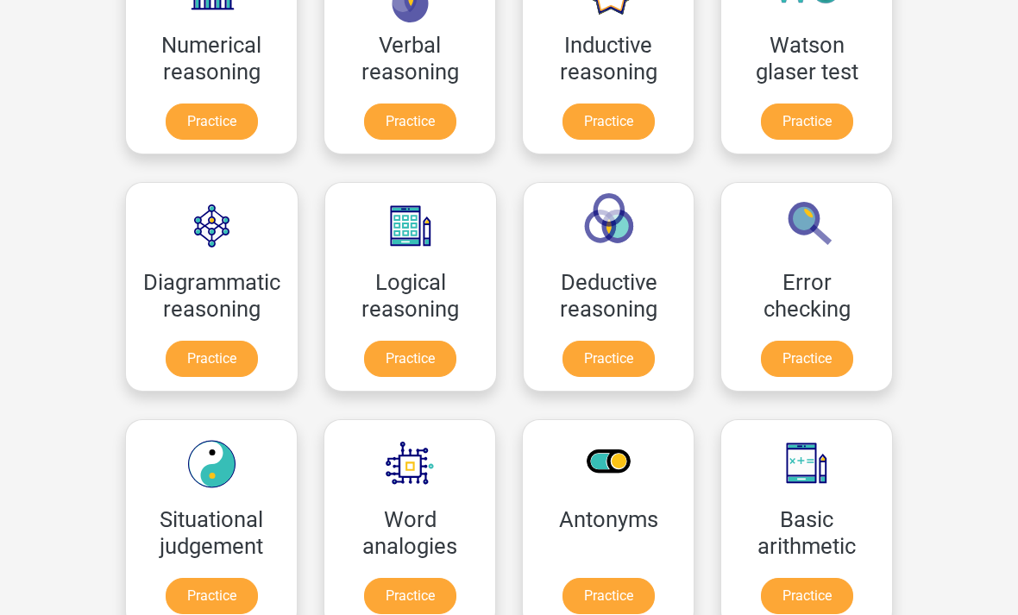
click at [840, 342] on link "Practice" at bounding box center [807, 360] width 92 height 36
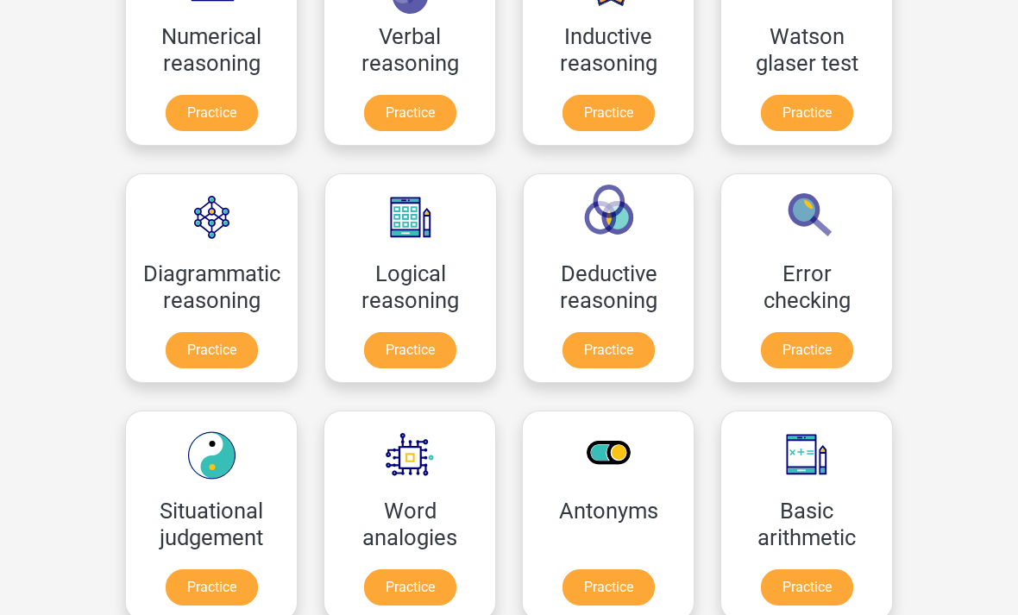
scroll to position [345, 0]
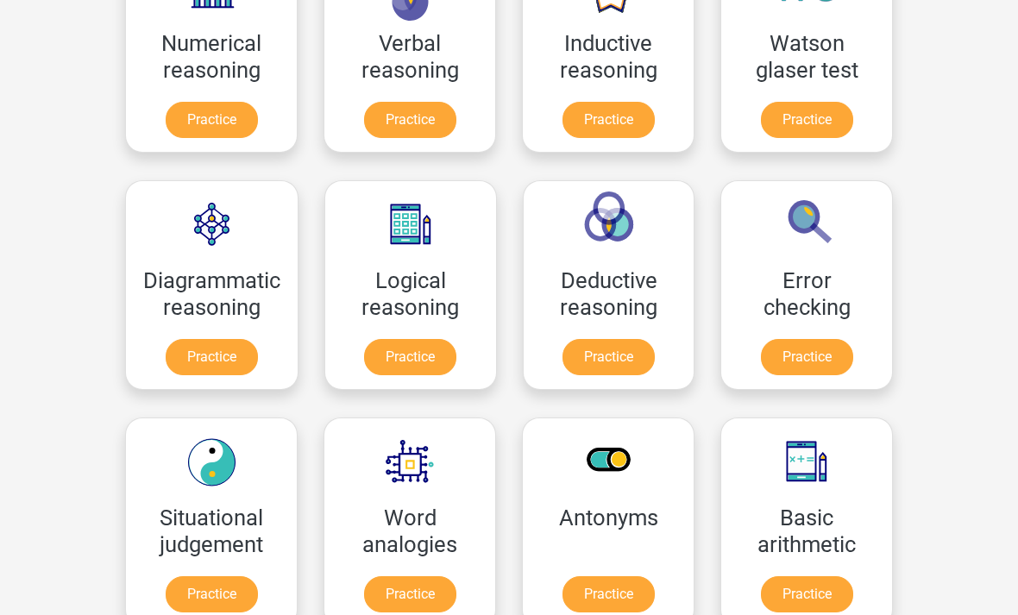
click at [641, 362] on link "Practice" at bounding box center [609, 357] width 92 height 36
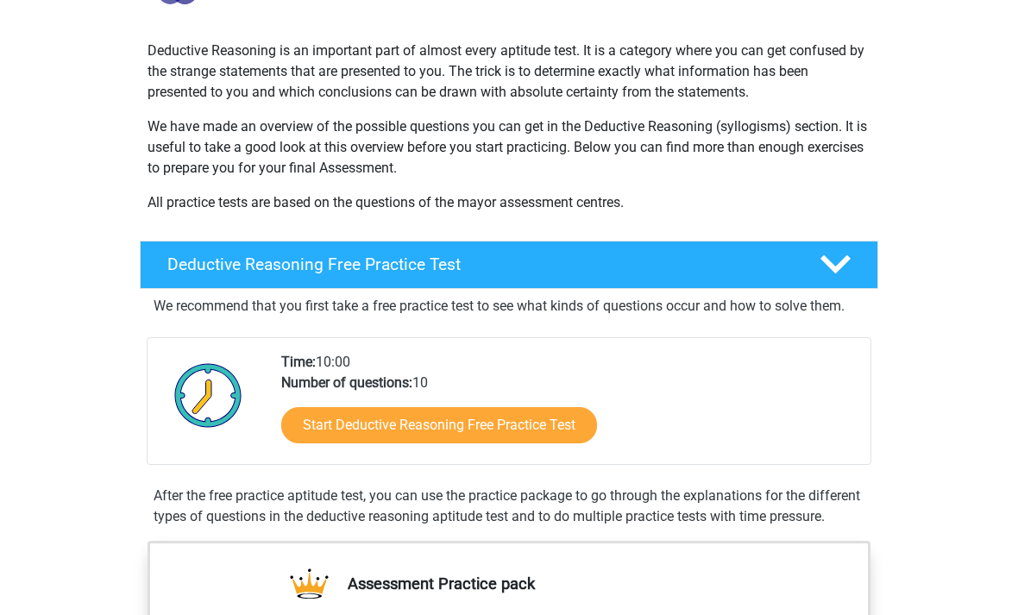
scroll to position [206, 0]
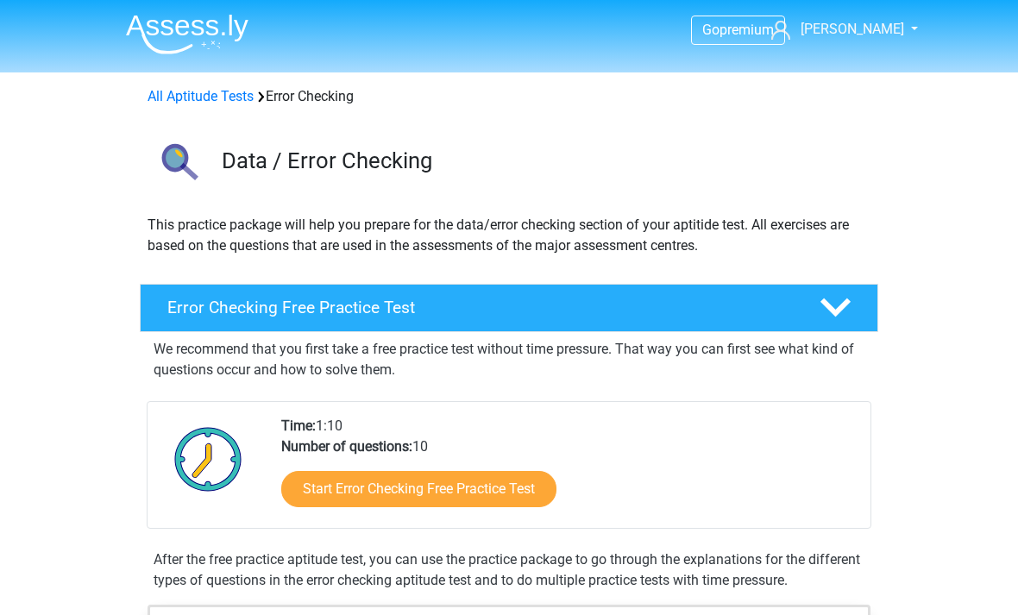
click at [850, 299] on icon at bounding box center [836, 308] width 30 height 30
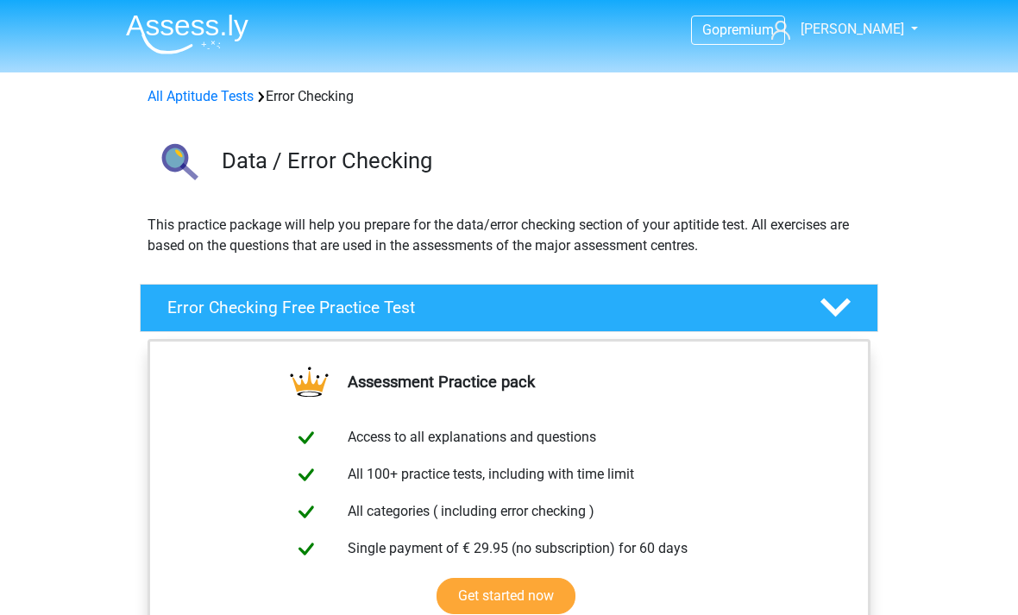
click at [850, 297] on icon at bounding box center [836, 308] width 30 height 30
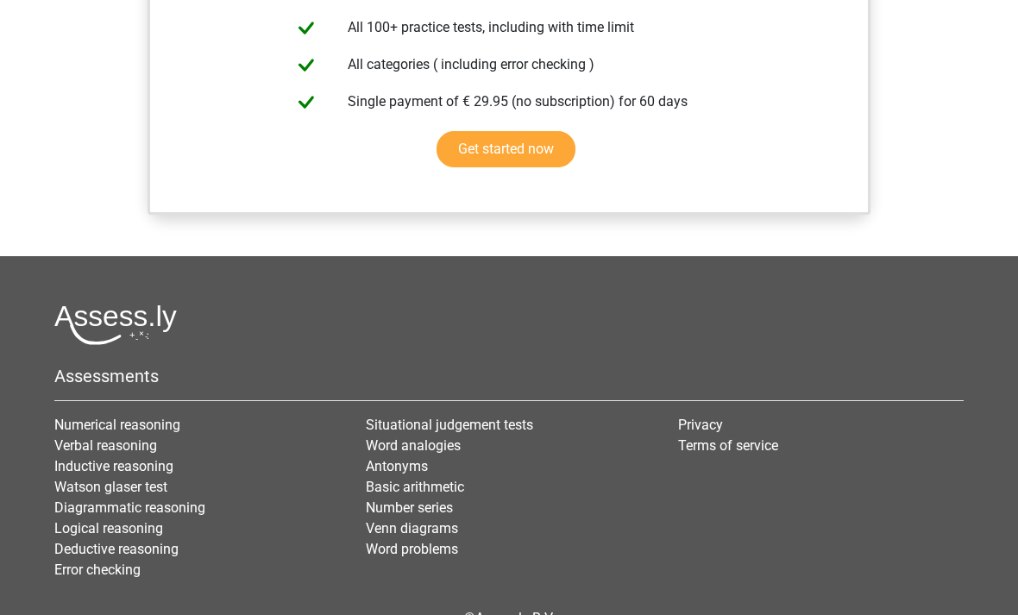
scroll to position [1558, 0]
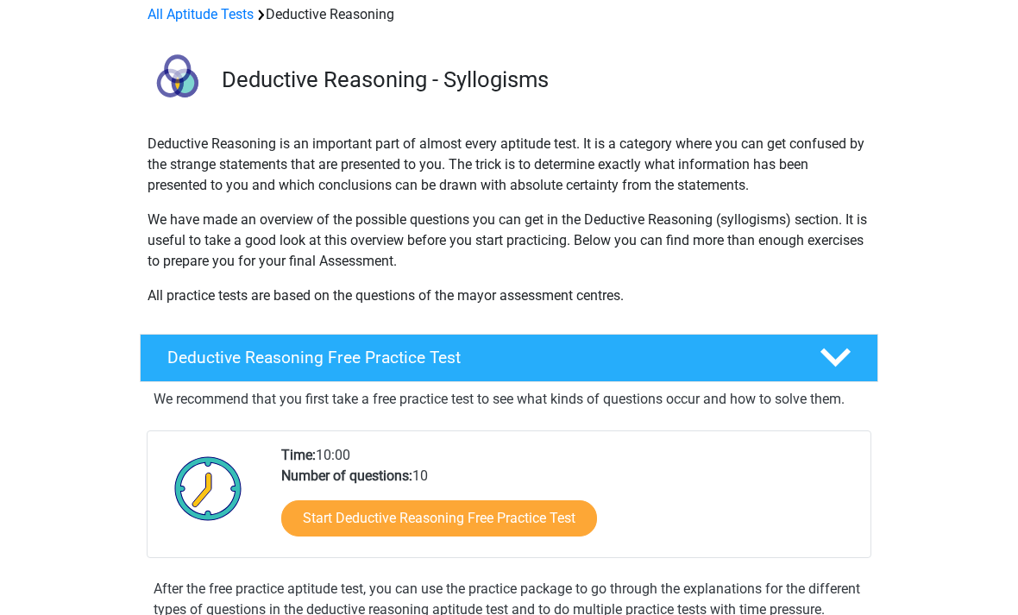
scroll to position [82, 0]
click at [589, 515] on link "Start Deductive Reasoning Free Practice Test" at bounding box center [439, 518] width 316 height 36
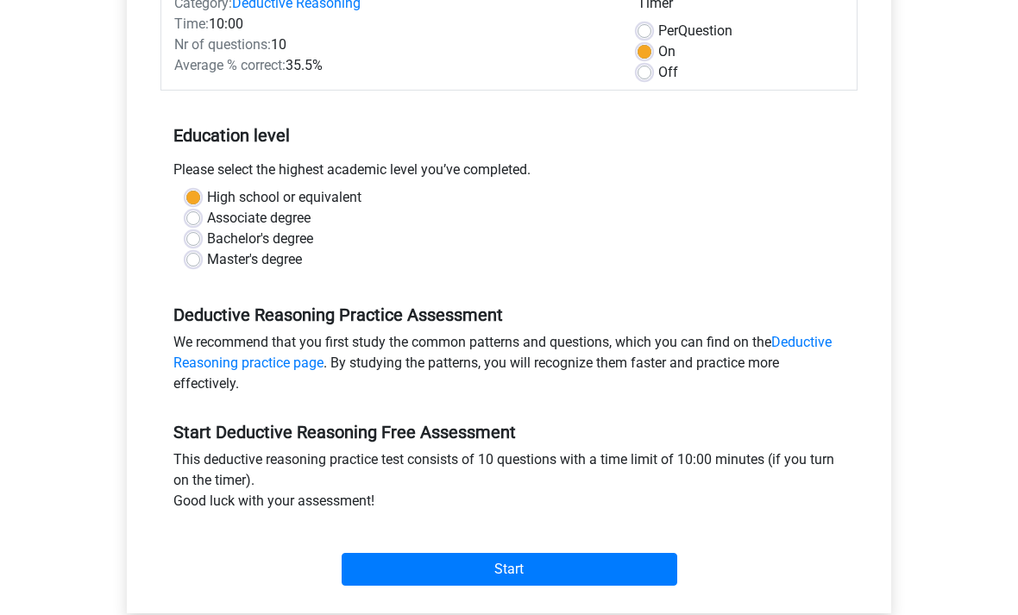
scroll to position [268, 0]
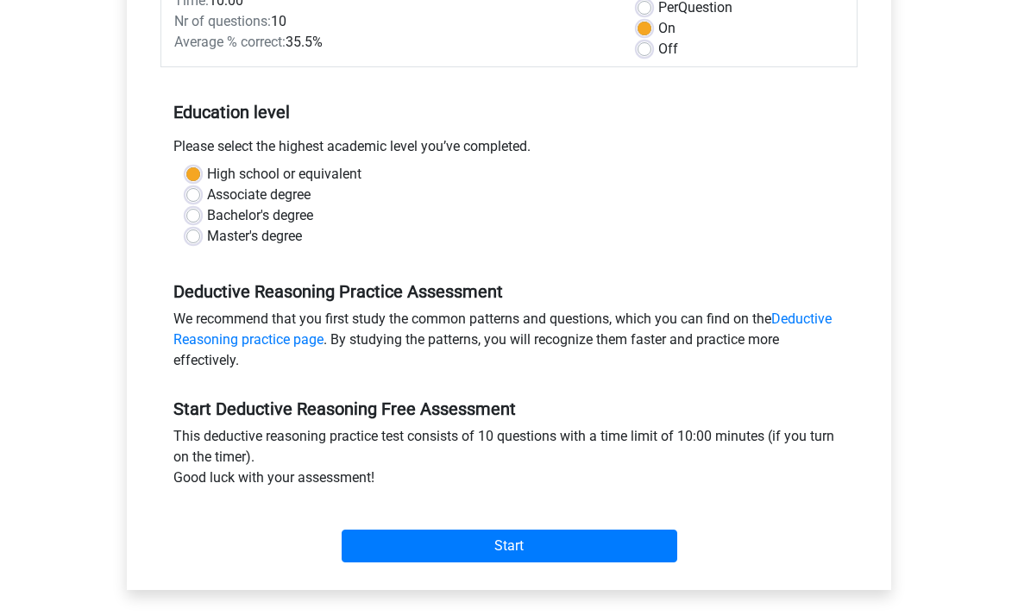
click at [616, 531] on input "Start" at bounding box center [510, 547] width 336 height 33
